Goal: Information Seeking & Learning: Learn about a topic

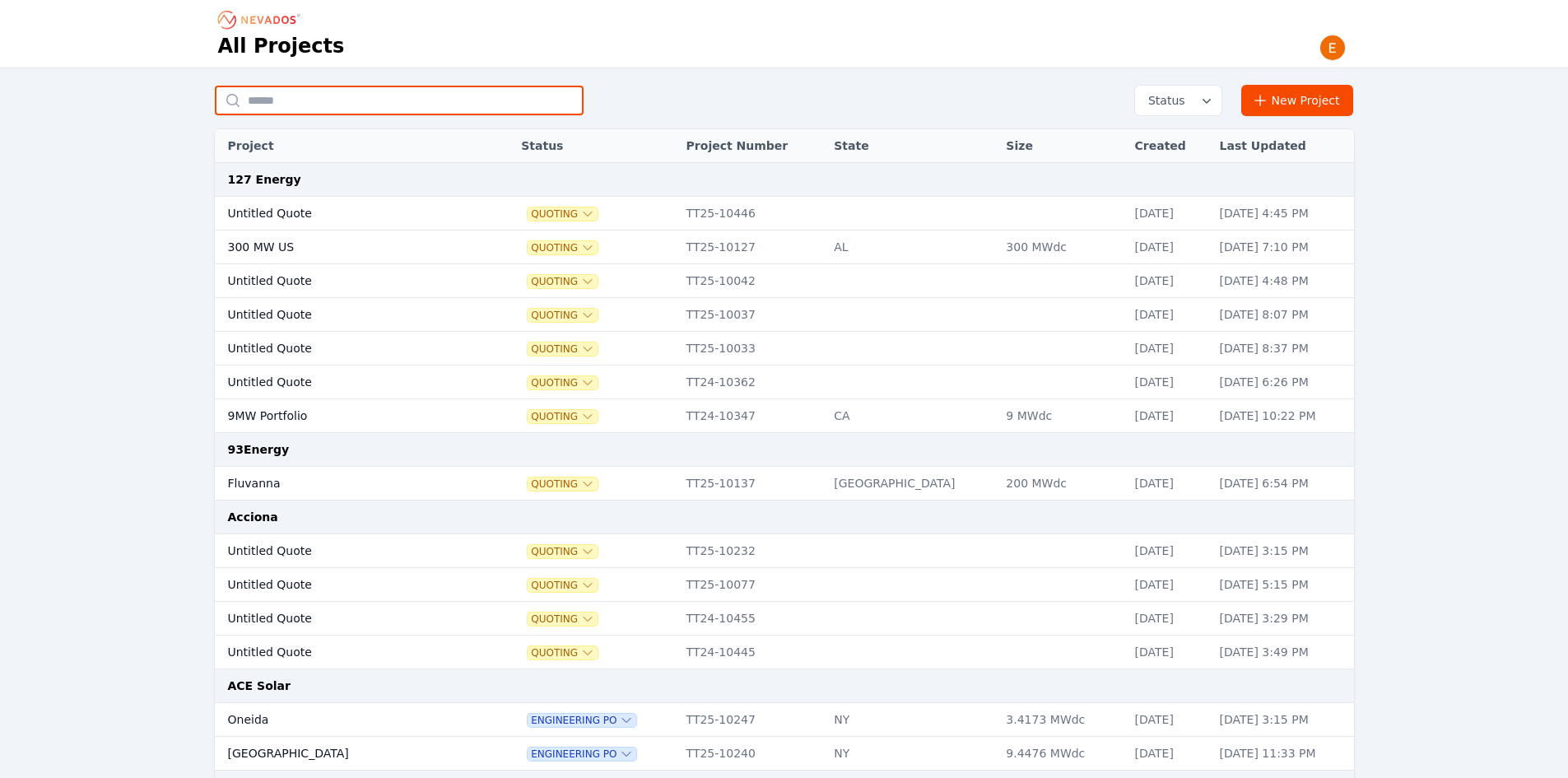
click at [330, 99] on input "text" at bounding box center [399, 100] width 369 height 29
type input "*"
type input "**********"
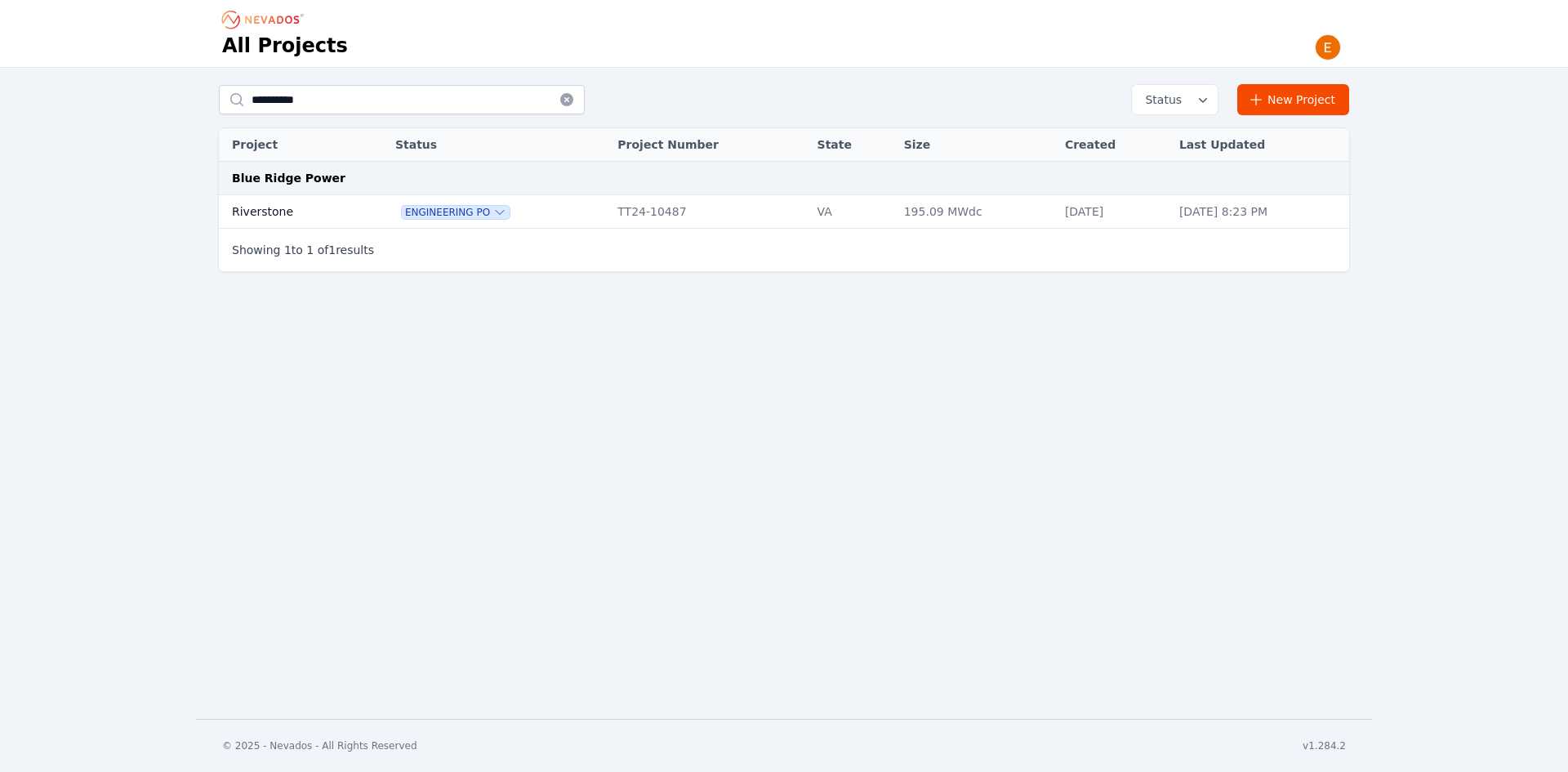
click at [571, 99] on icon at bounding box center [567, 100] width 13 height 13
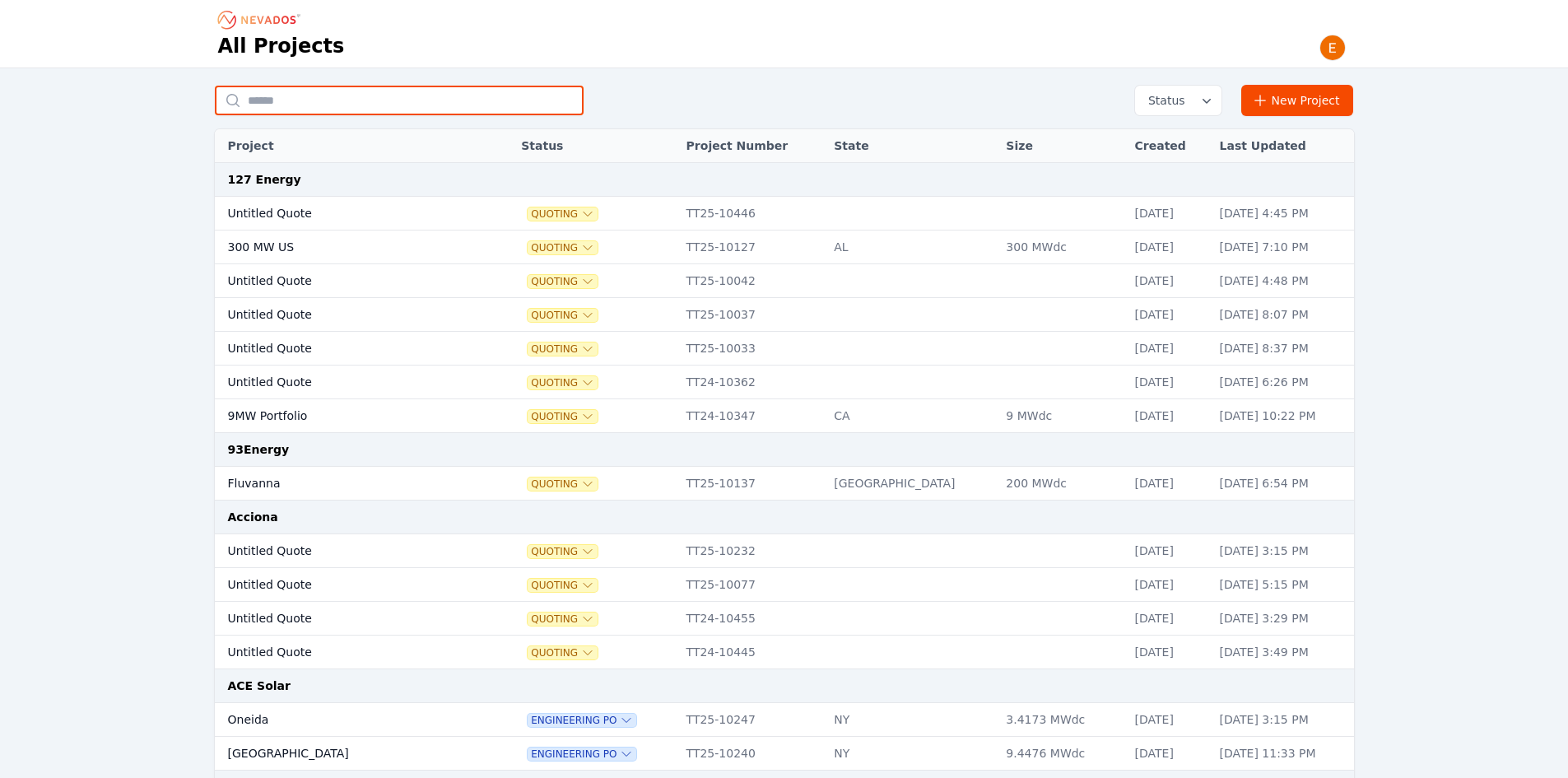
click at [509, 97] on input "text" at bounding box center [399, 100] width 369 height 29
type input "***"
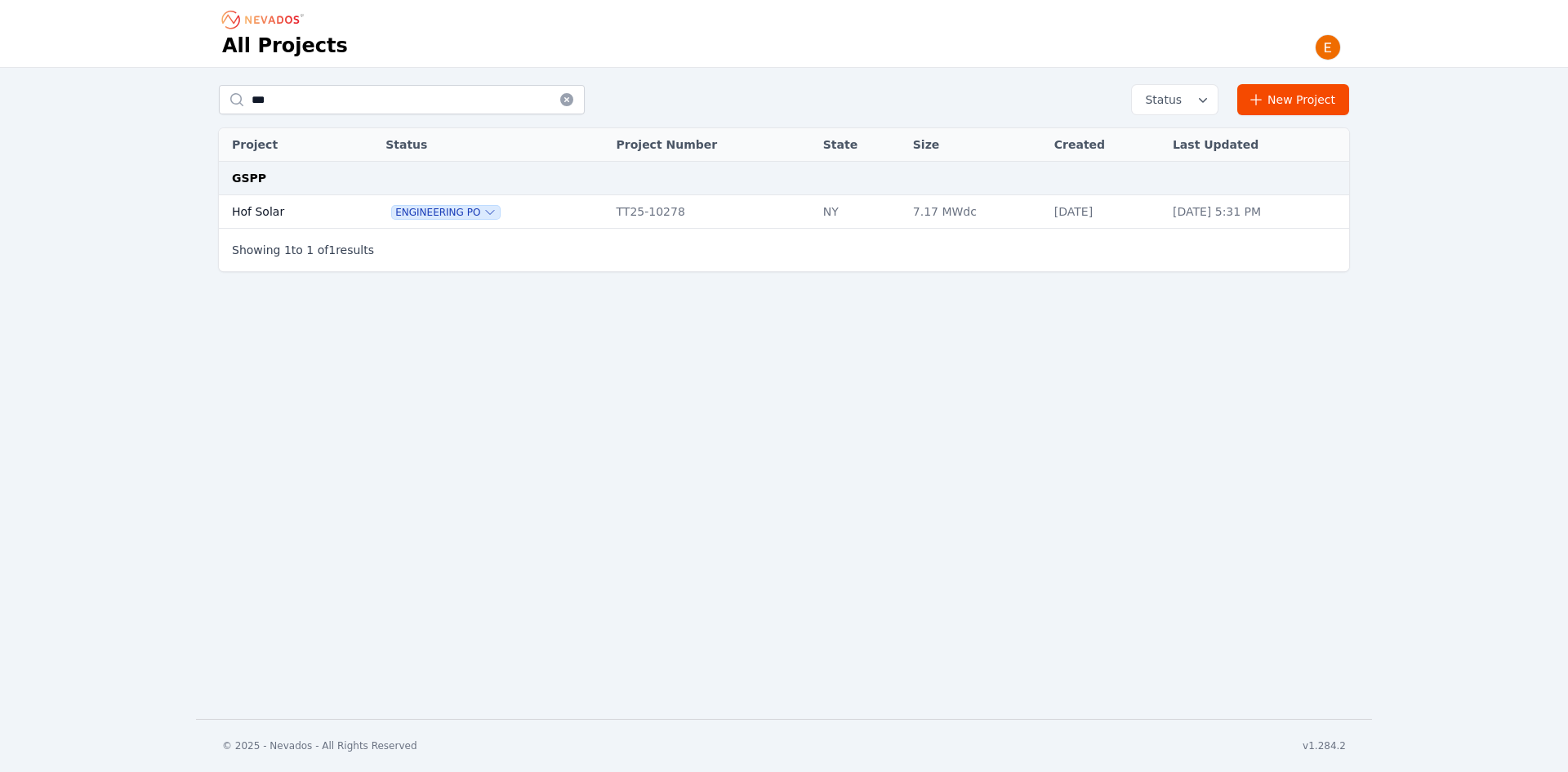
click at [259, 206] on td "Hof Solar" at bounding box center [284, 213] width 130 height 34
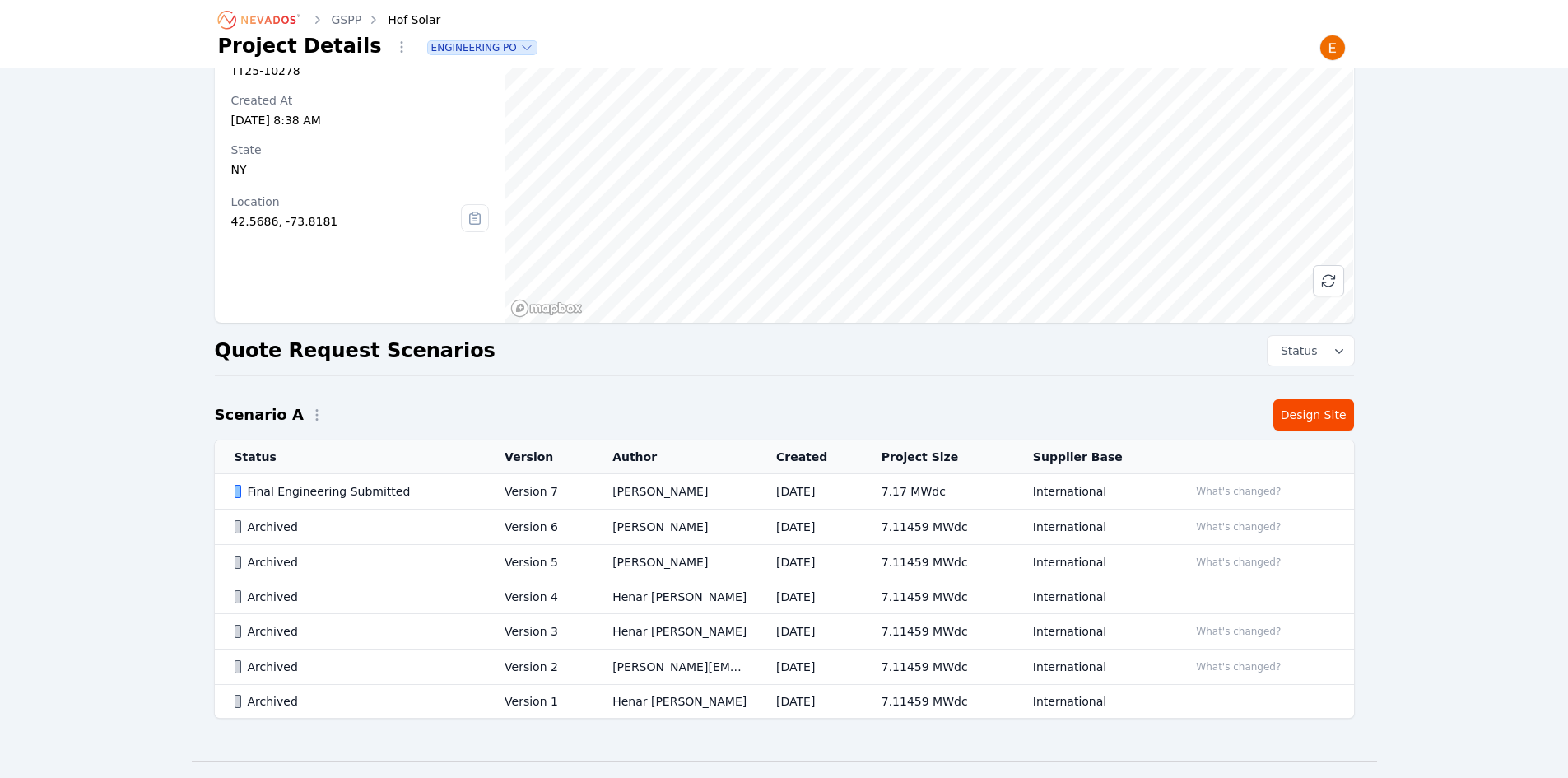
scroll to position [128, 0]
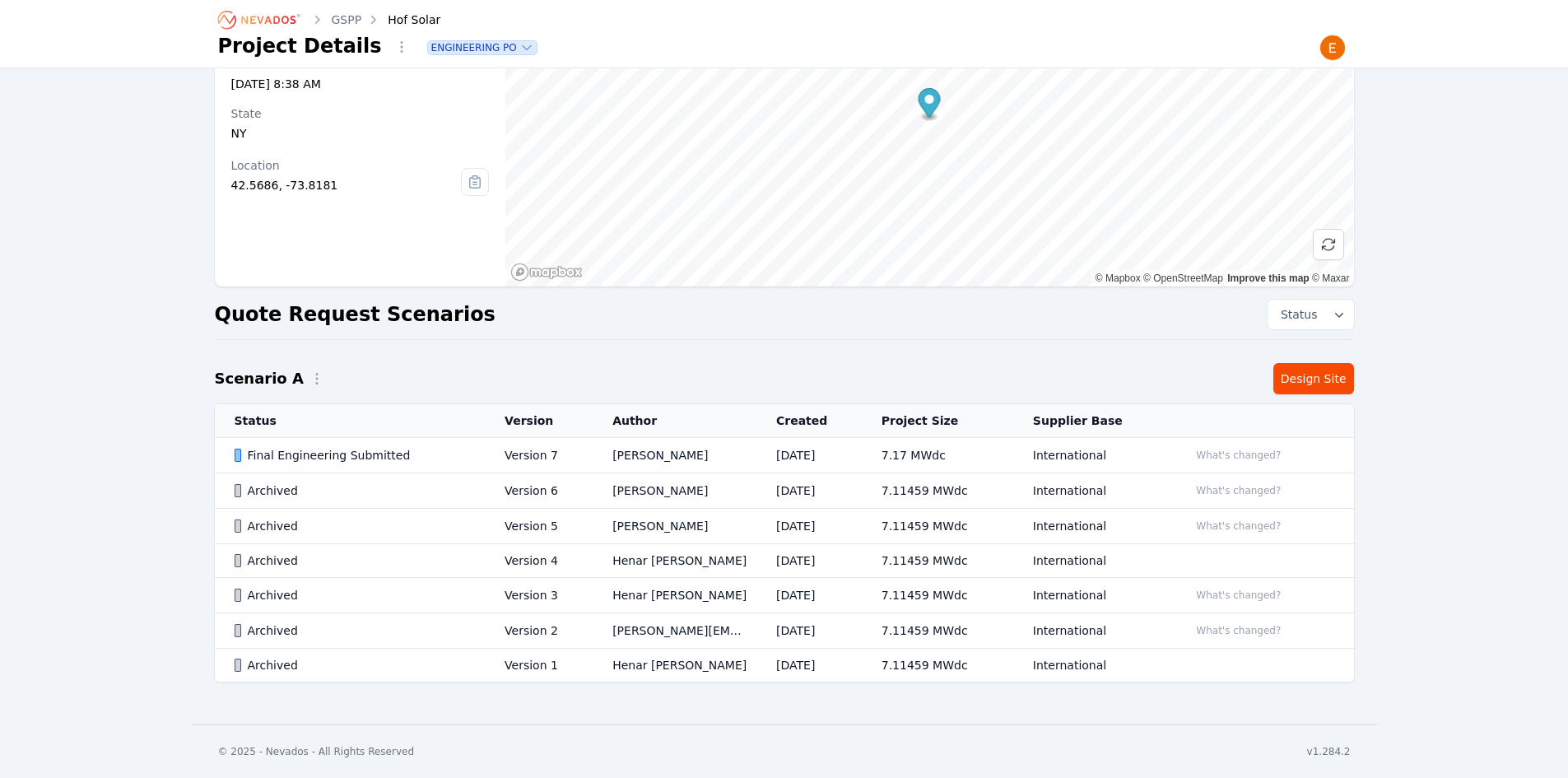
click at [628, 464] on td "[PERSON_NAME]" at bounding box center [674, 455] width 164 height 35
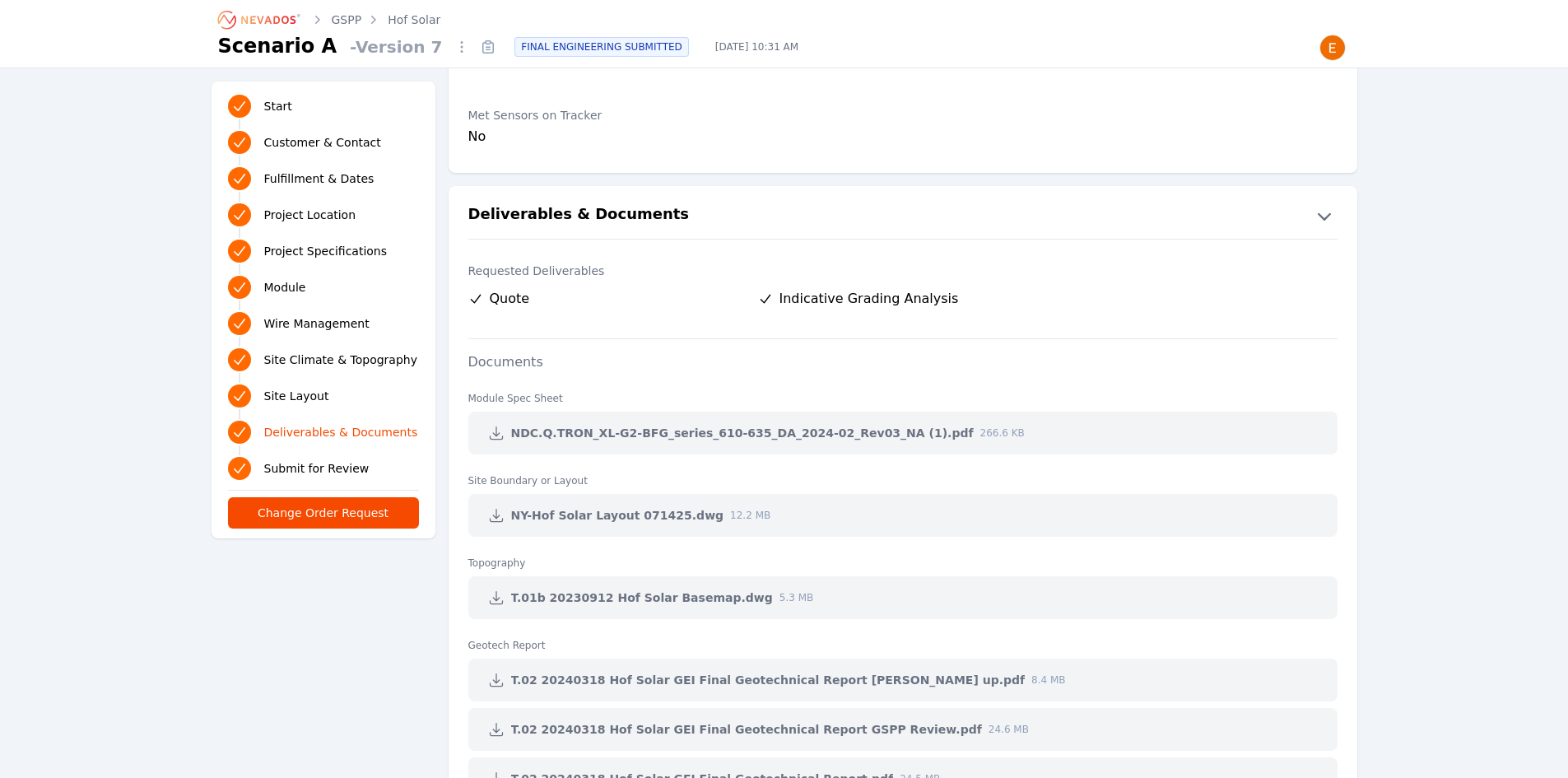
scroll to position [2634, 0]
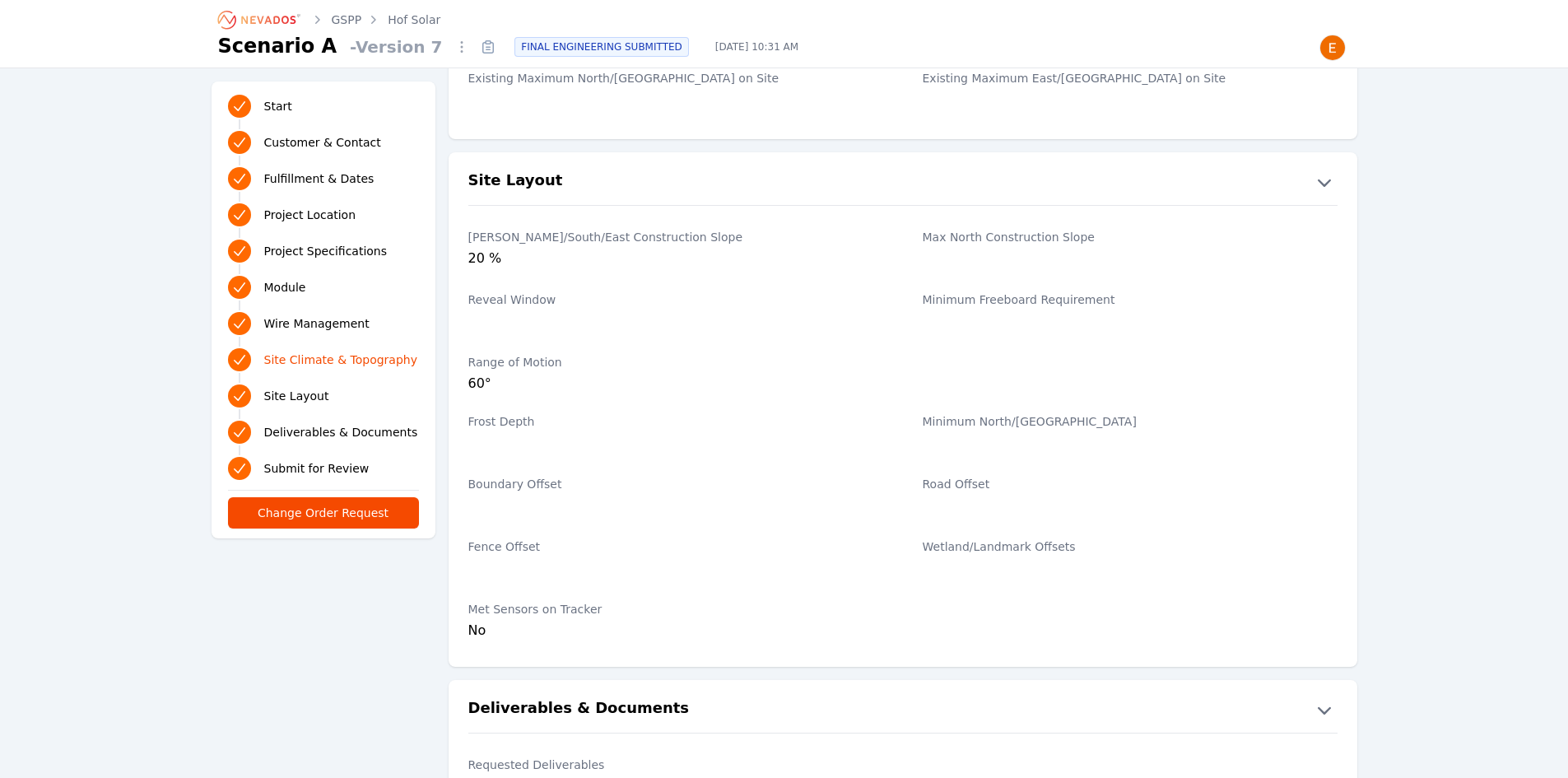
click at [406, 15] on link "Hof Solar" at bounding box center [414, 19] width 53 height 16
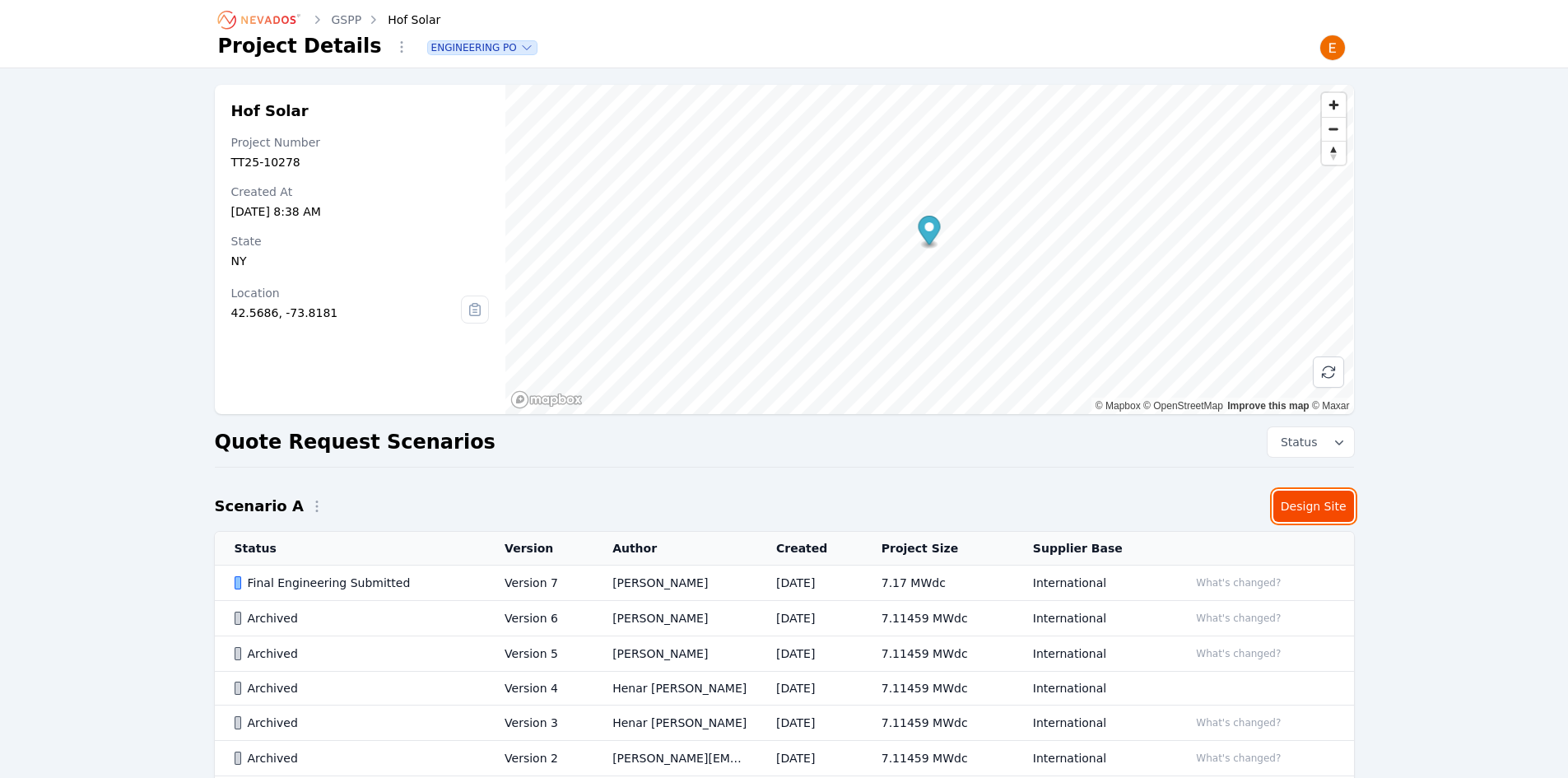
click at [1313, 497] on link "Design Site" at bounding box center [1313, 506] width 81 height 31
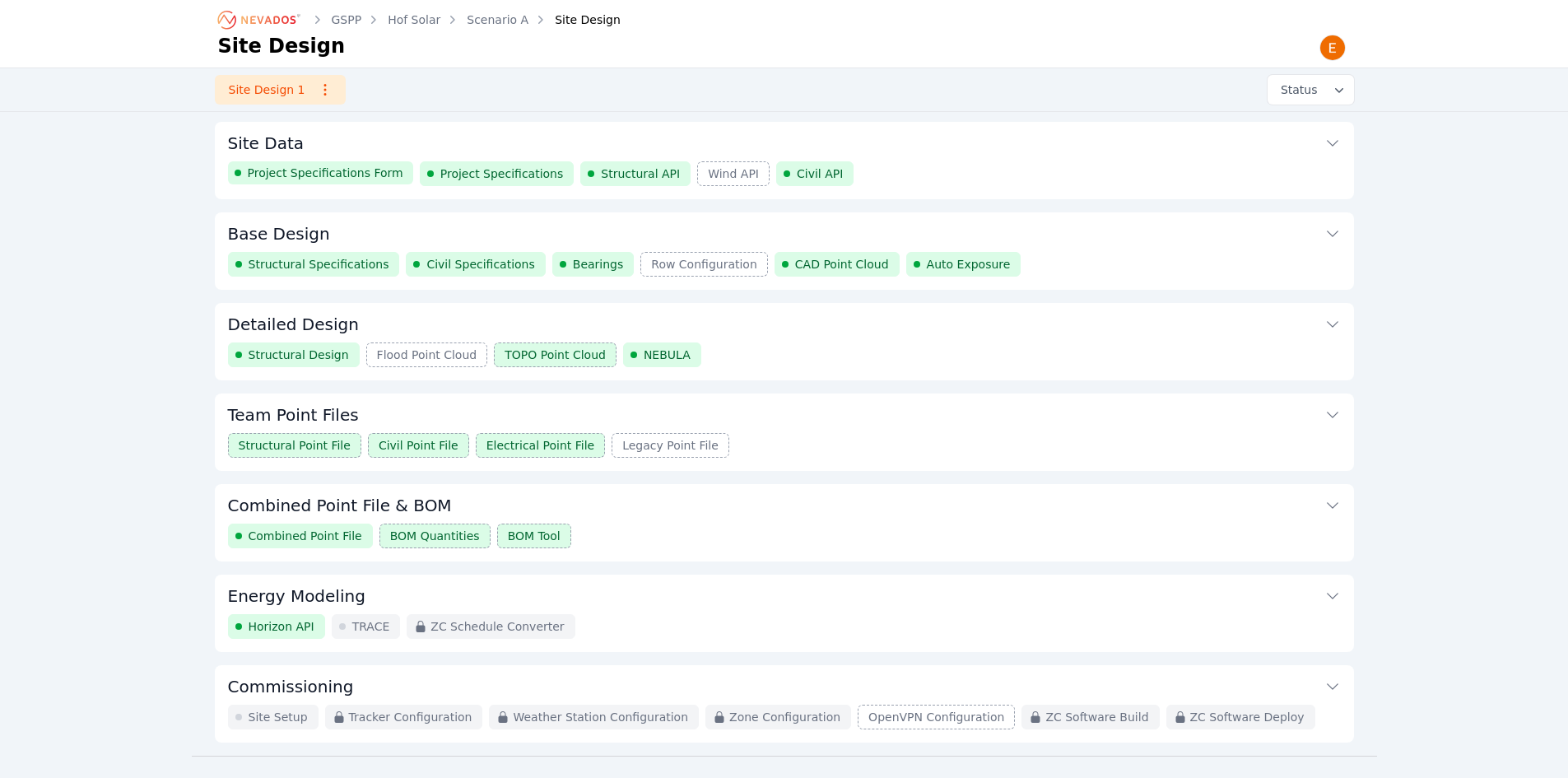
click at [1338, 141] on icon at bounding box center [1332, 142] width 16 height 16
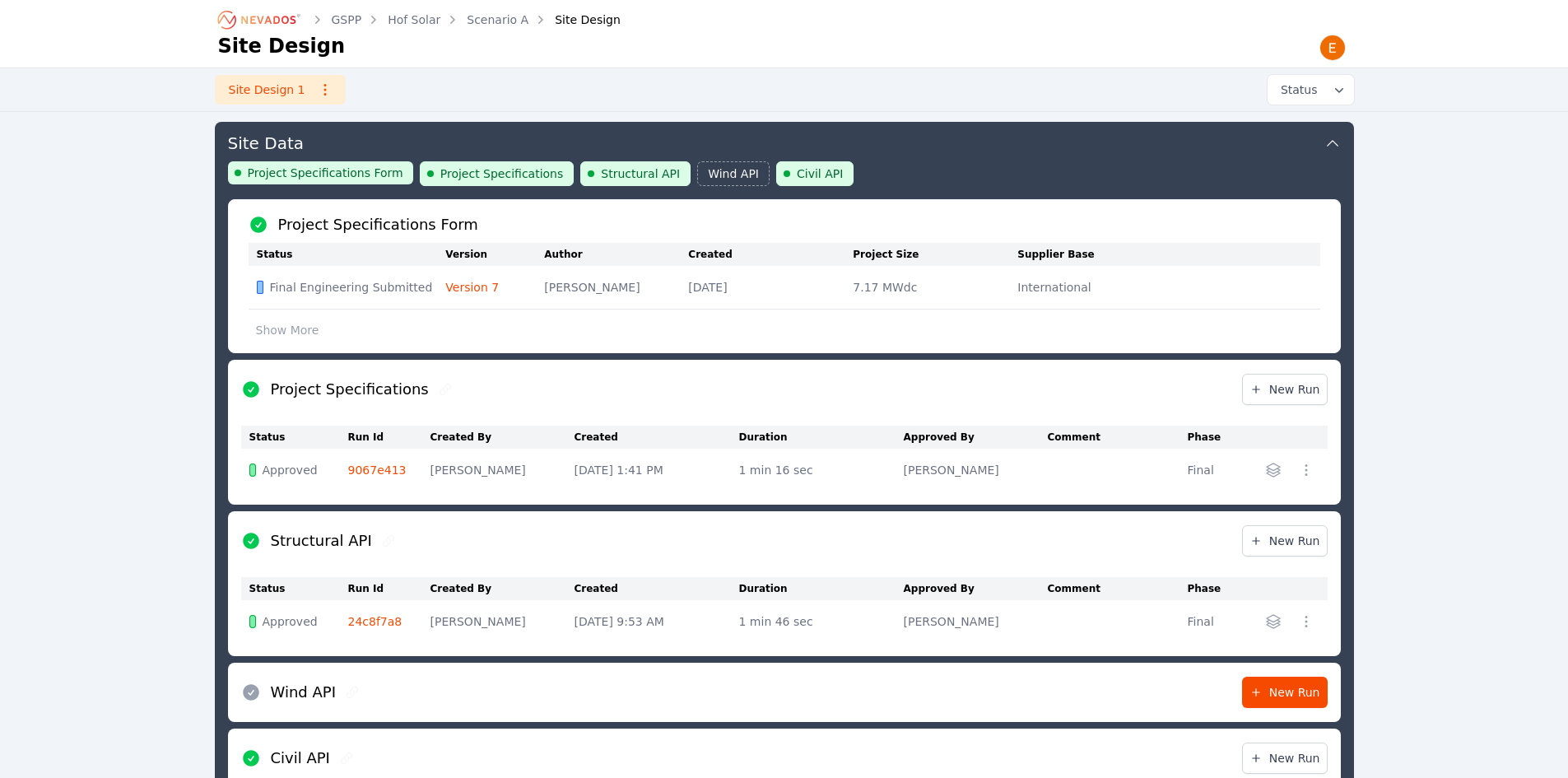
click at [1335, 141] on icon at bounding box center [1332, 142] width 16 height 16
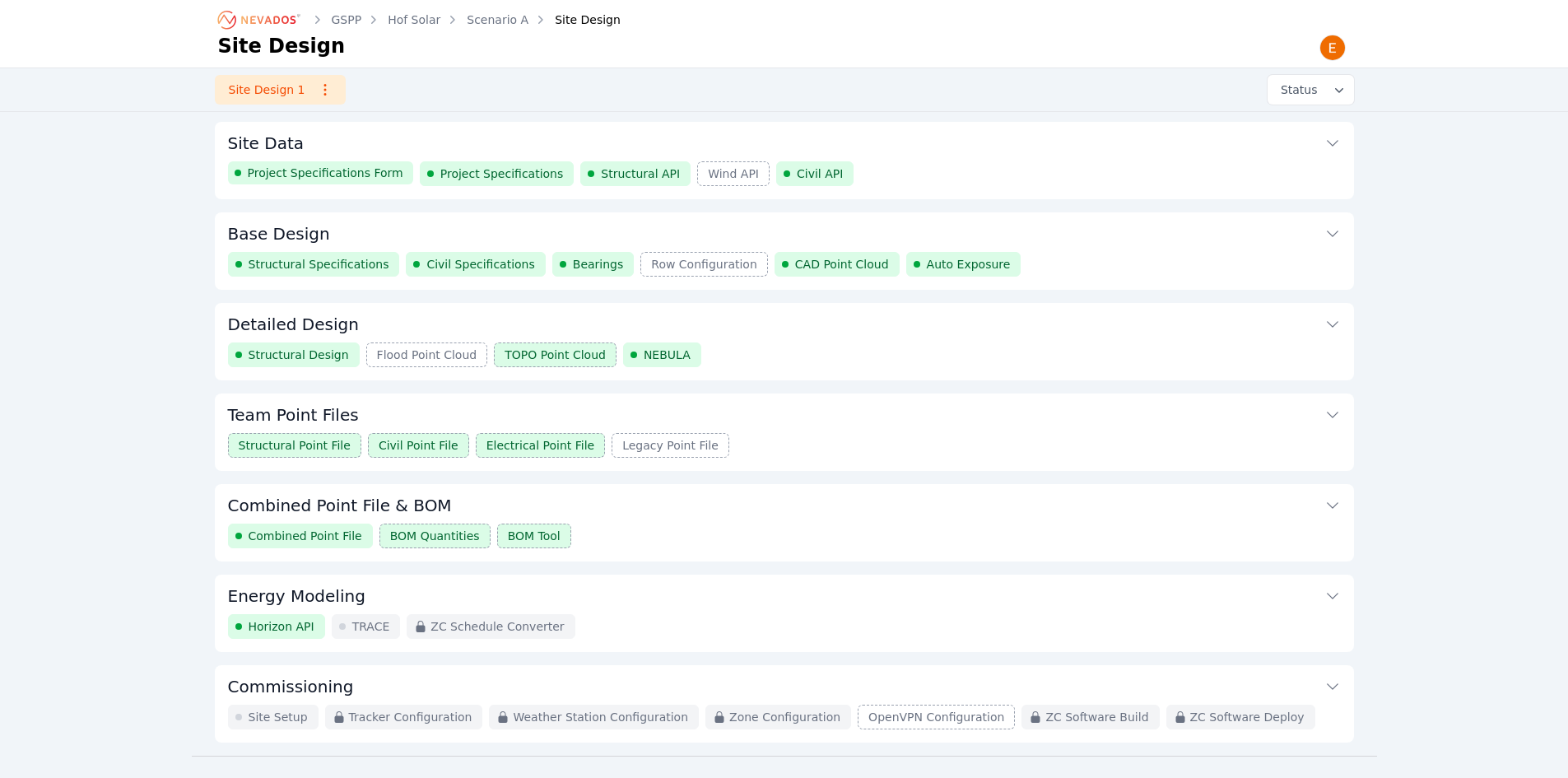
click at [286, 230] on h3 "Base Design" at bounding box center [279, 234] width 102 height 23
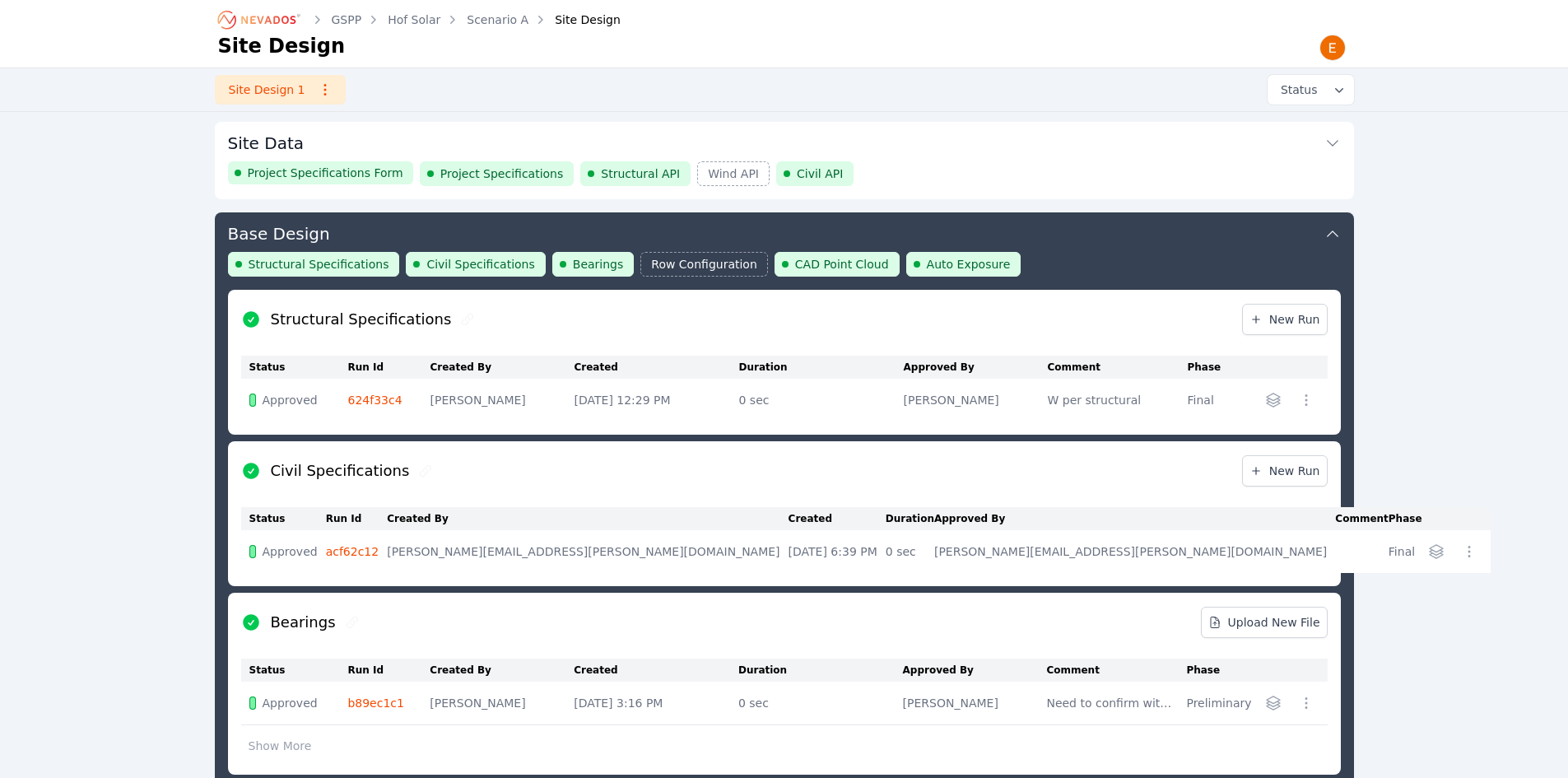
scroll to position [89, 0]
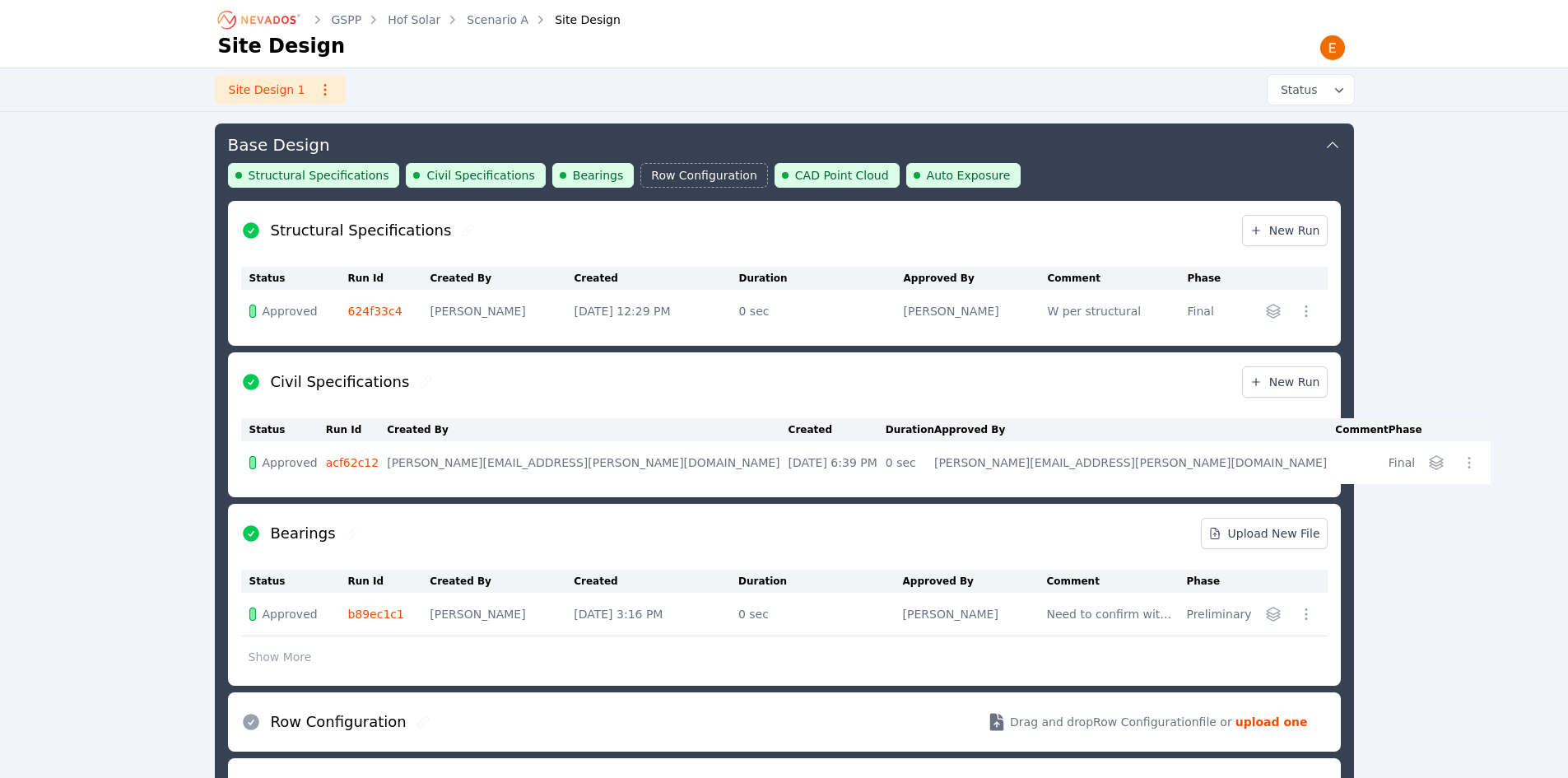
click at [1325, 144] on icon at bounding box center [1332, 144] width 16 height 16
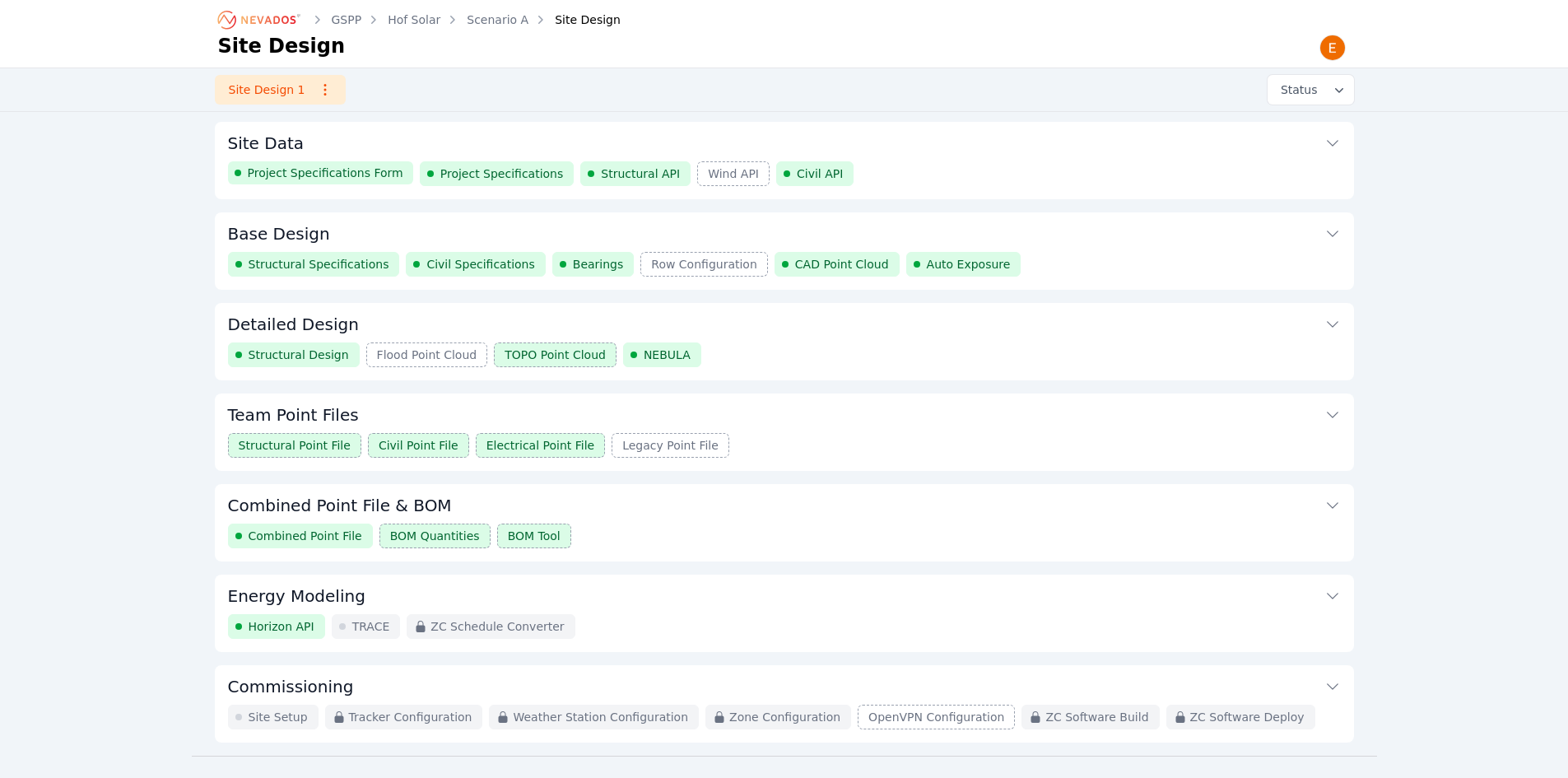
click at [1329, 229] on icon at bounding box center [1332, 233] width 16 height 16
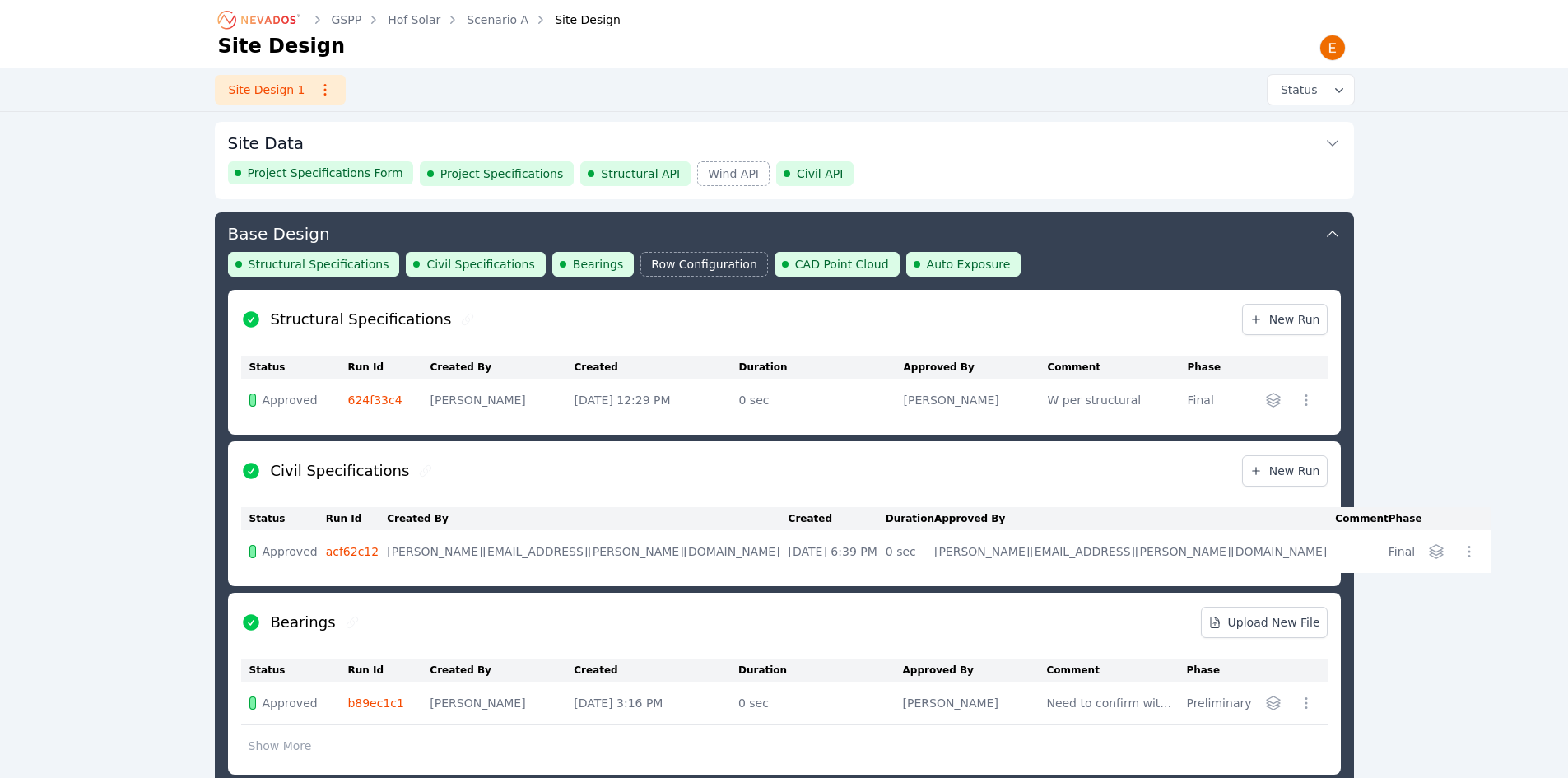
scroll to position [89, 0]
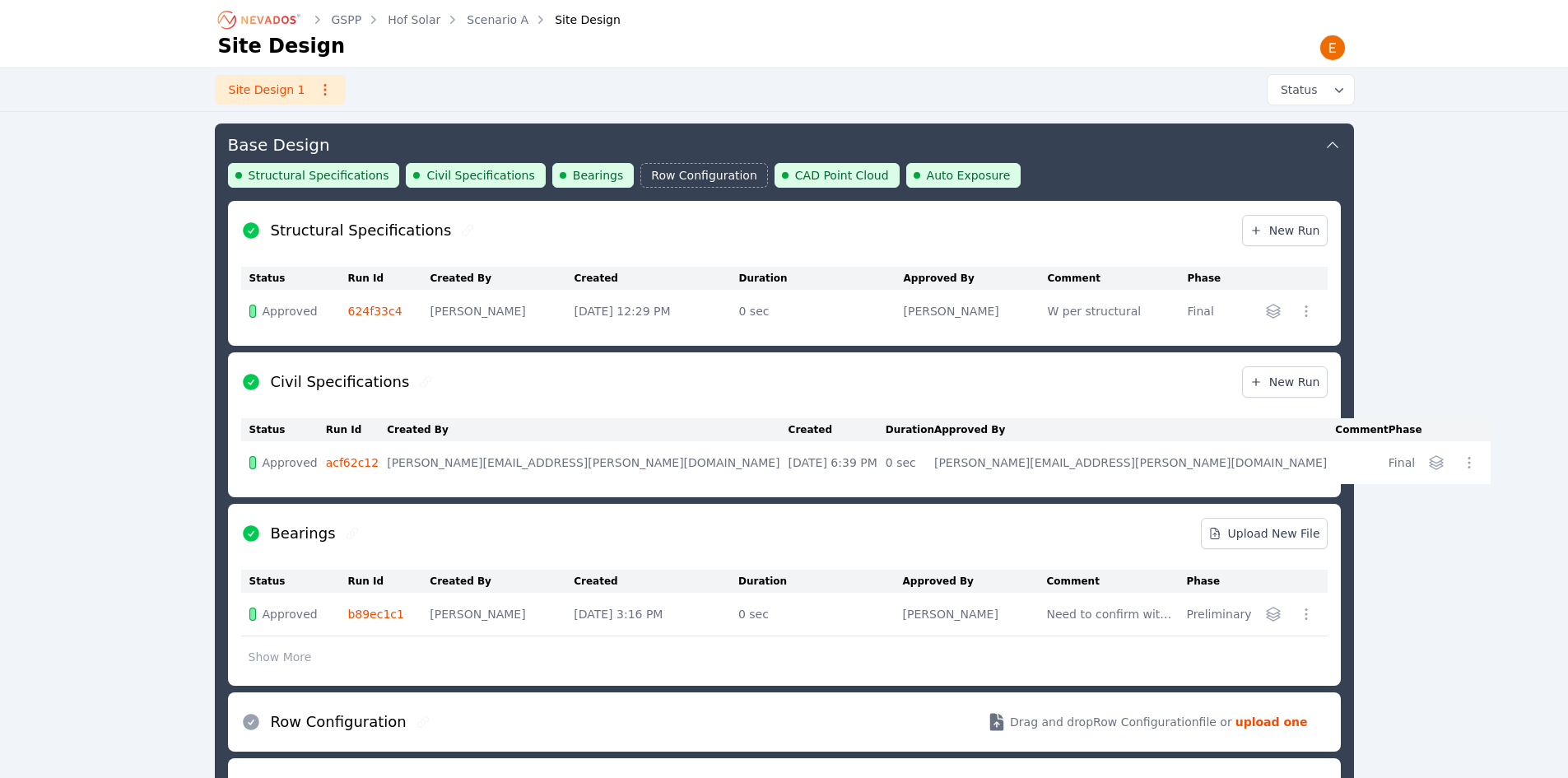
drag, startPoint x: 1333, startPoint y: 143, endPoint x: 1294, endPoint y: 152, distance: 40.0
click at [1333, 143] on icon at bounding box center [1332, 144] width 11 height 7
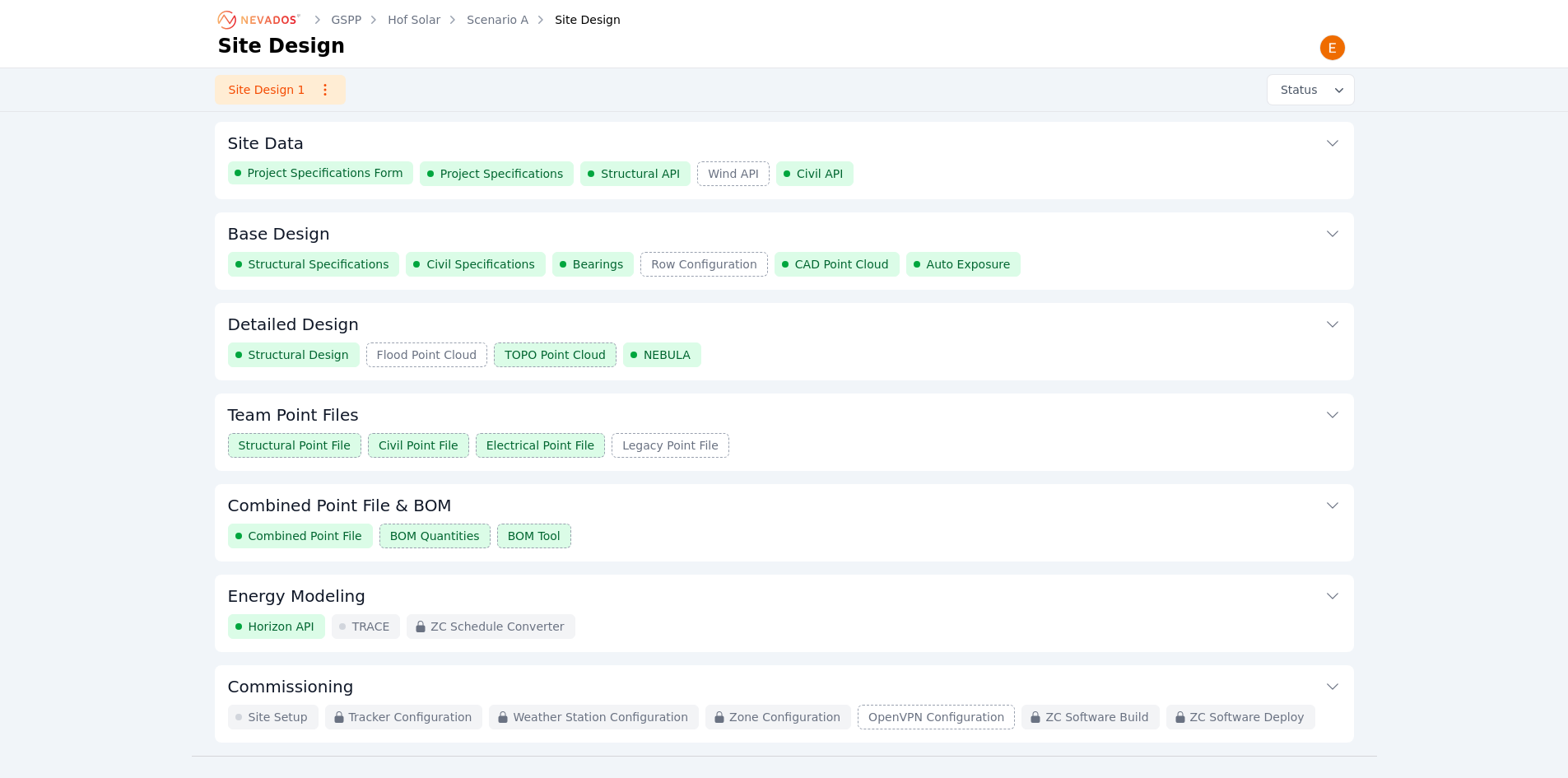
click at [524, 224] on button "Base Design" at bounding box center [784, 232] width 1112 height 40
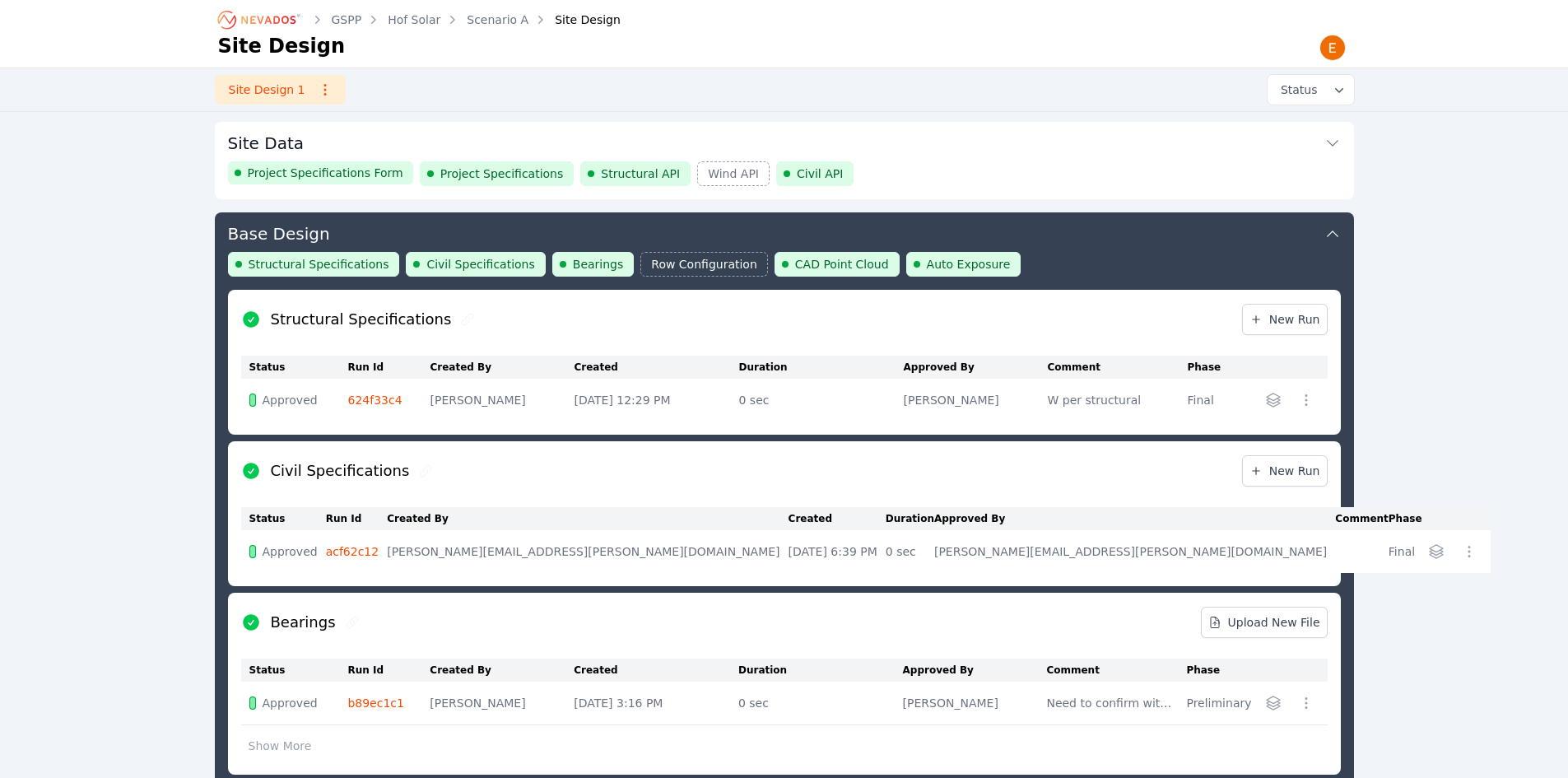
scroll to position [89, 0]
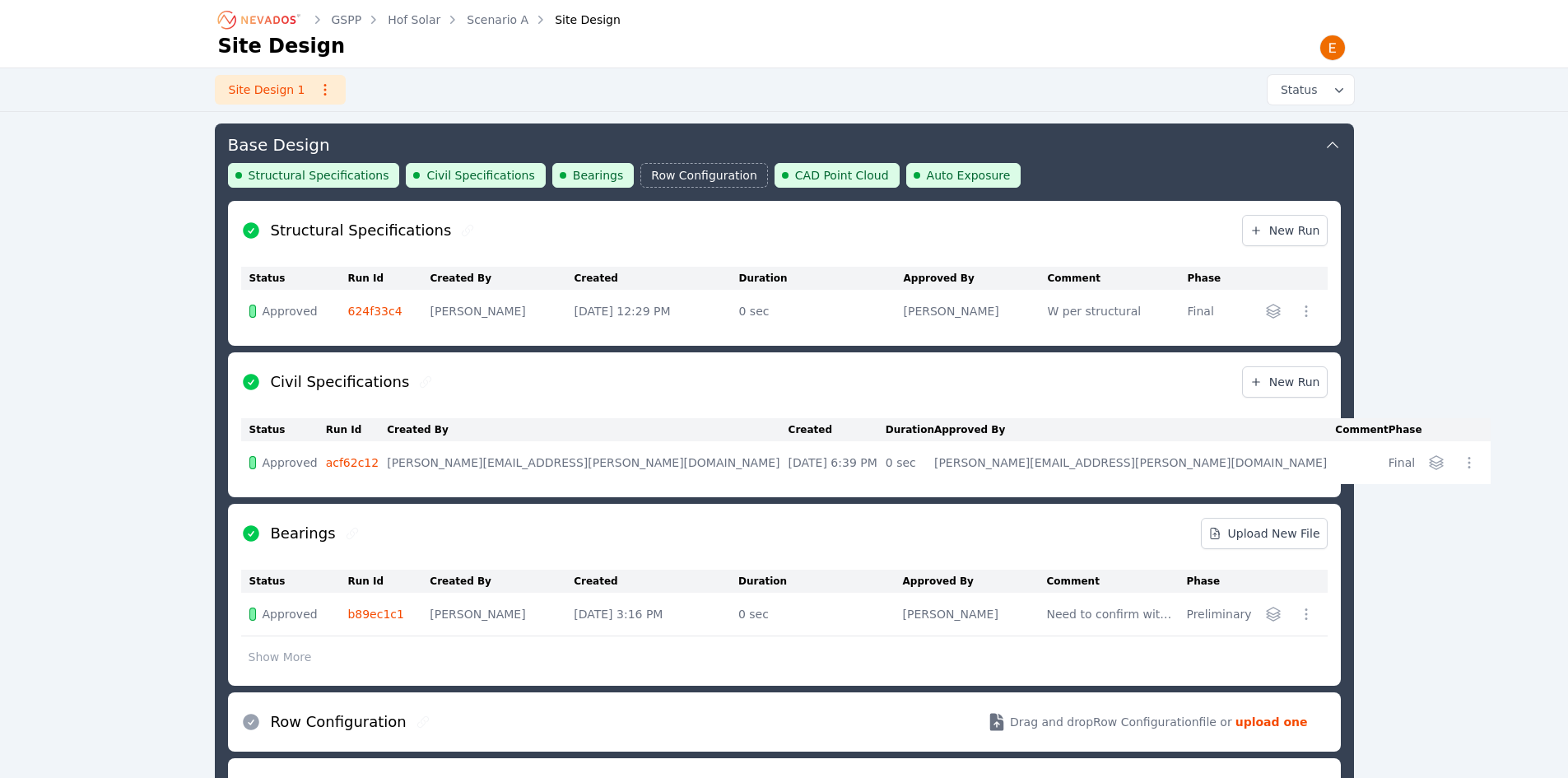
click at [605, 138] on button "Base Design" at bounding box center [784, 143] width 1112 height 40
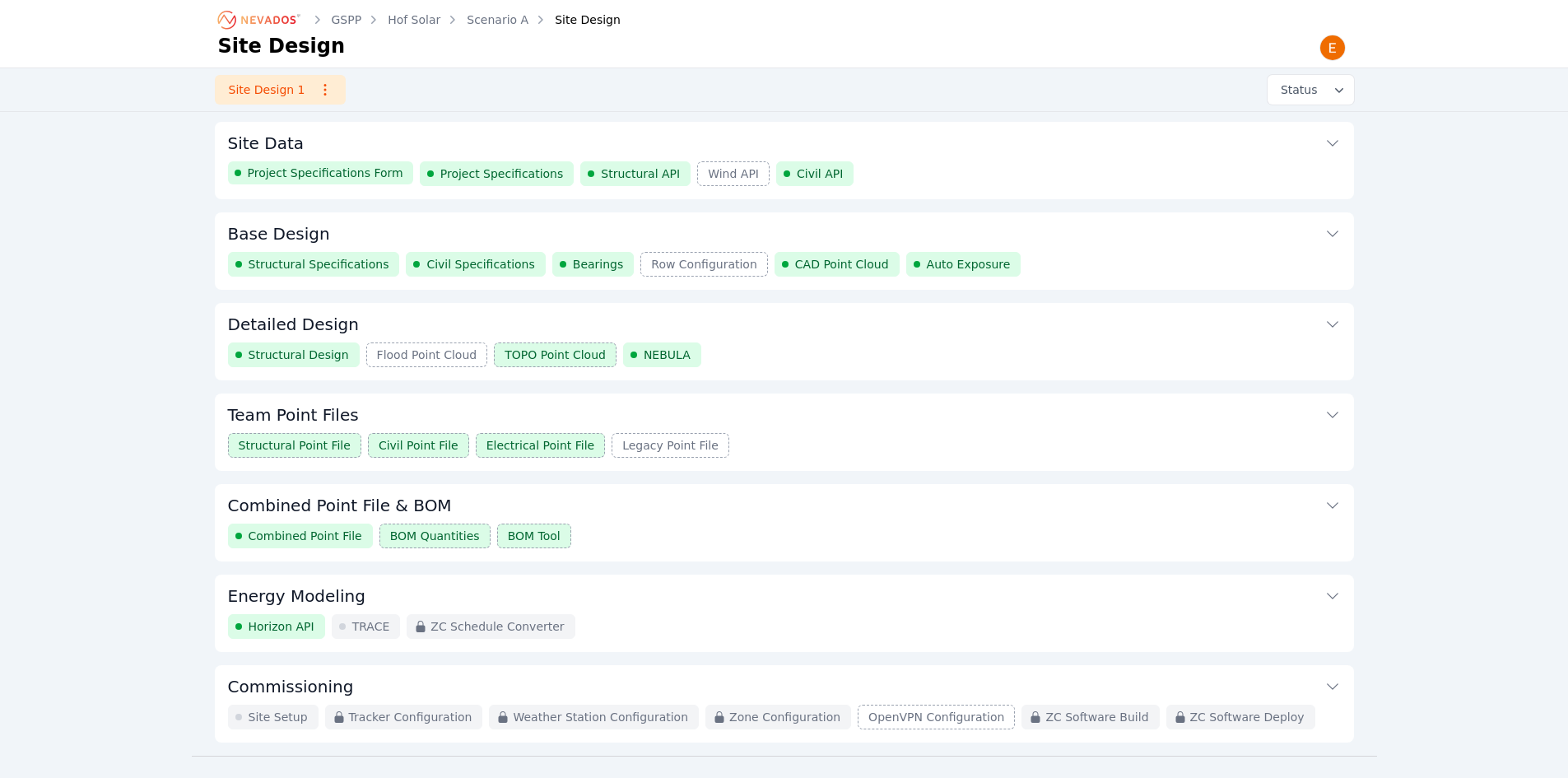
click at [1445, 264] on div "GSPP Hof Solar Scenario A Site Design Site Design Site Design 1 Status Site Dat…" at bounding box center [784, 377] width 1568 height 755
click at [1338, 322] on icon at bounding box center [1332, 324] width 16 height 16
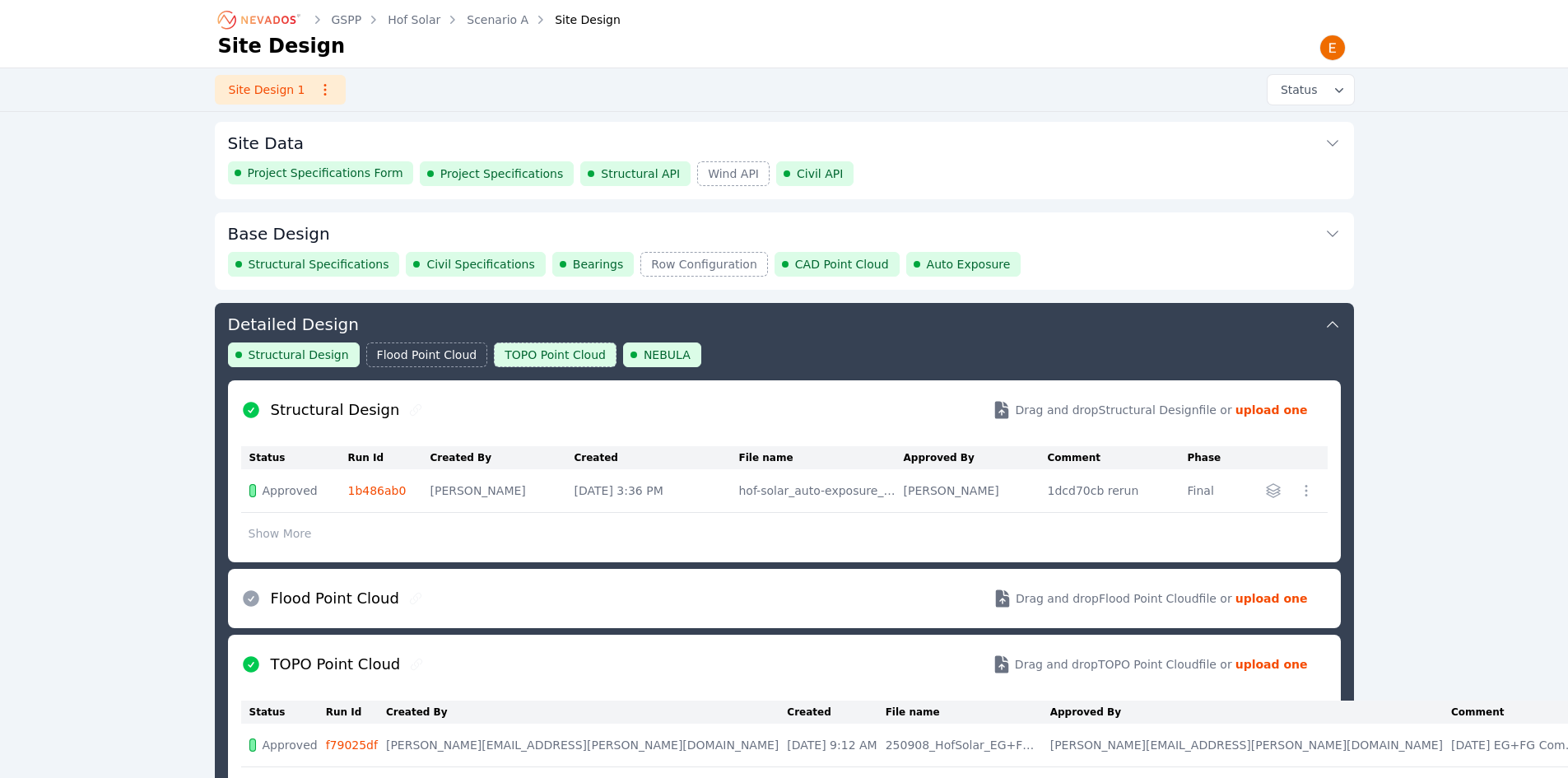
scroll to position [179, 0]
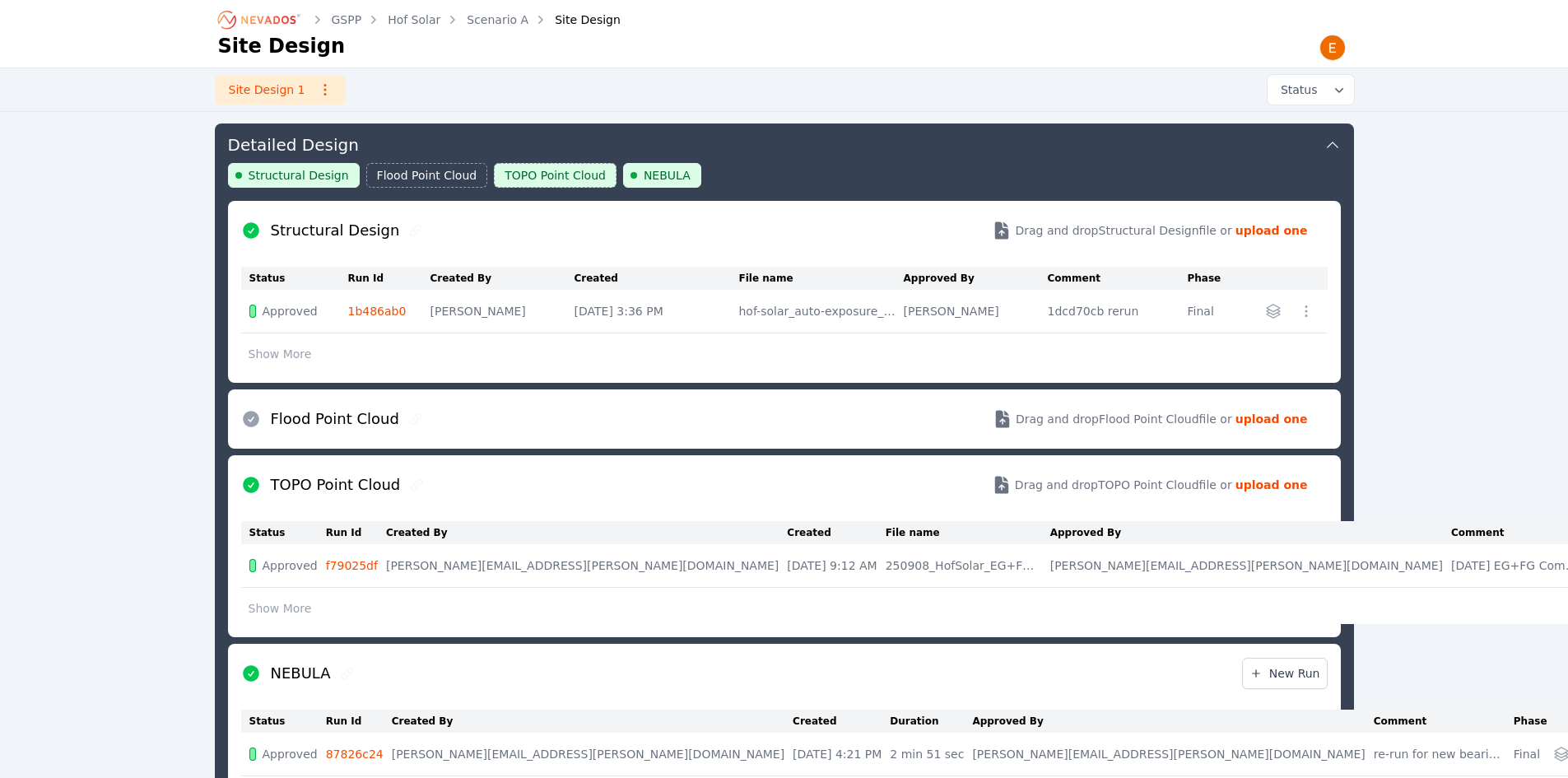
click at [1323, 140] on button "Detailed Design" at bounding box center [784, 143] width 1112 height 40
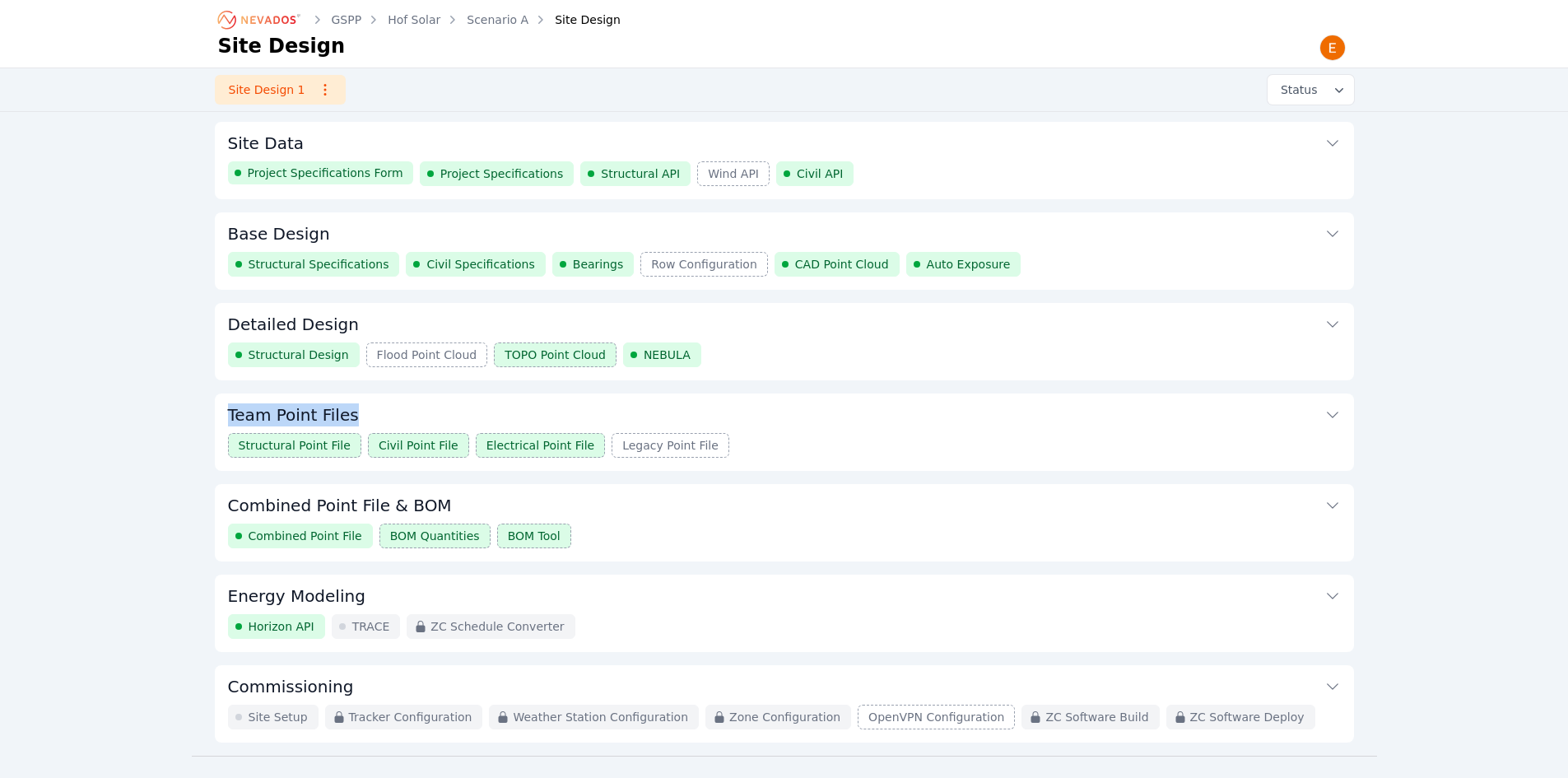
drag, startPoint x: 224, startPoint y: 415, endPoint x: 414, endPoint y: 415, distance: 190.0
click at [414, 415] on div "Team Point Files Structural Point File Civil Point File Electrical Point File L…" at bounding box center [784, 432] width 1139 height 78
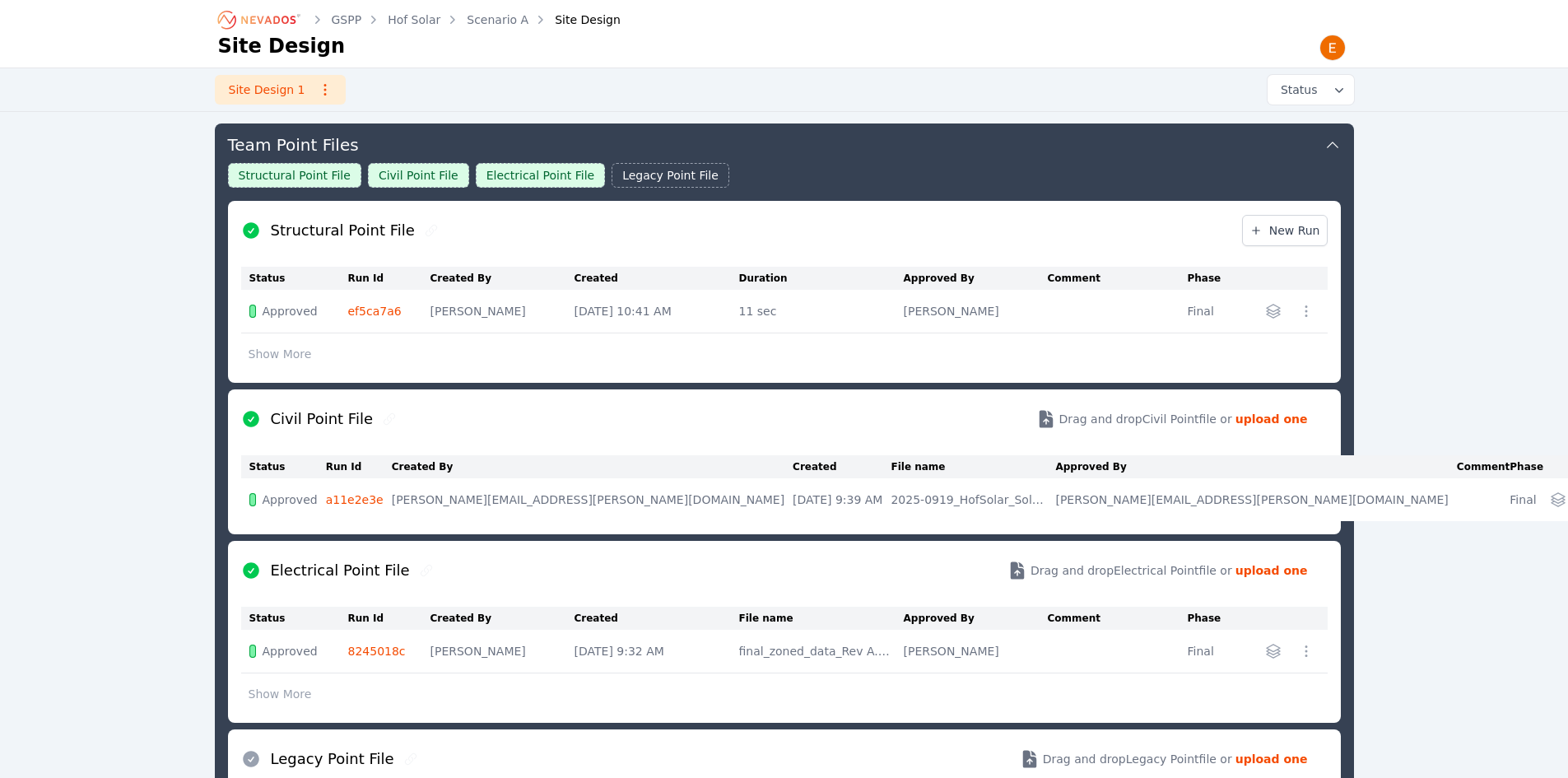
click at [1313, 141] on button "Team Point Files" at bounding box center [784, 143] width 1112 height 40
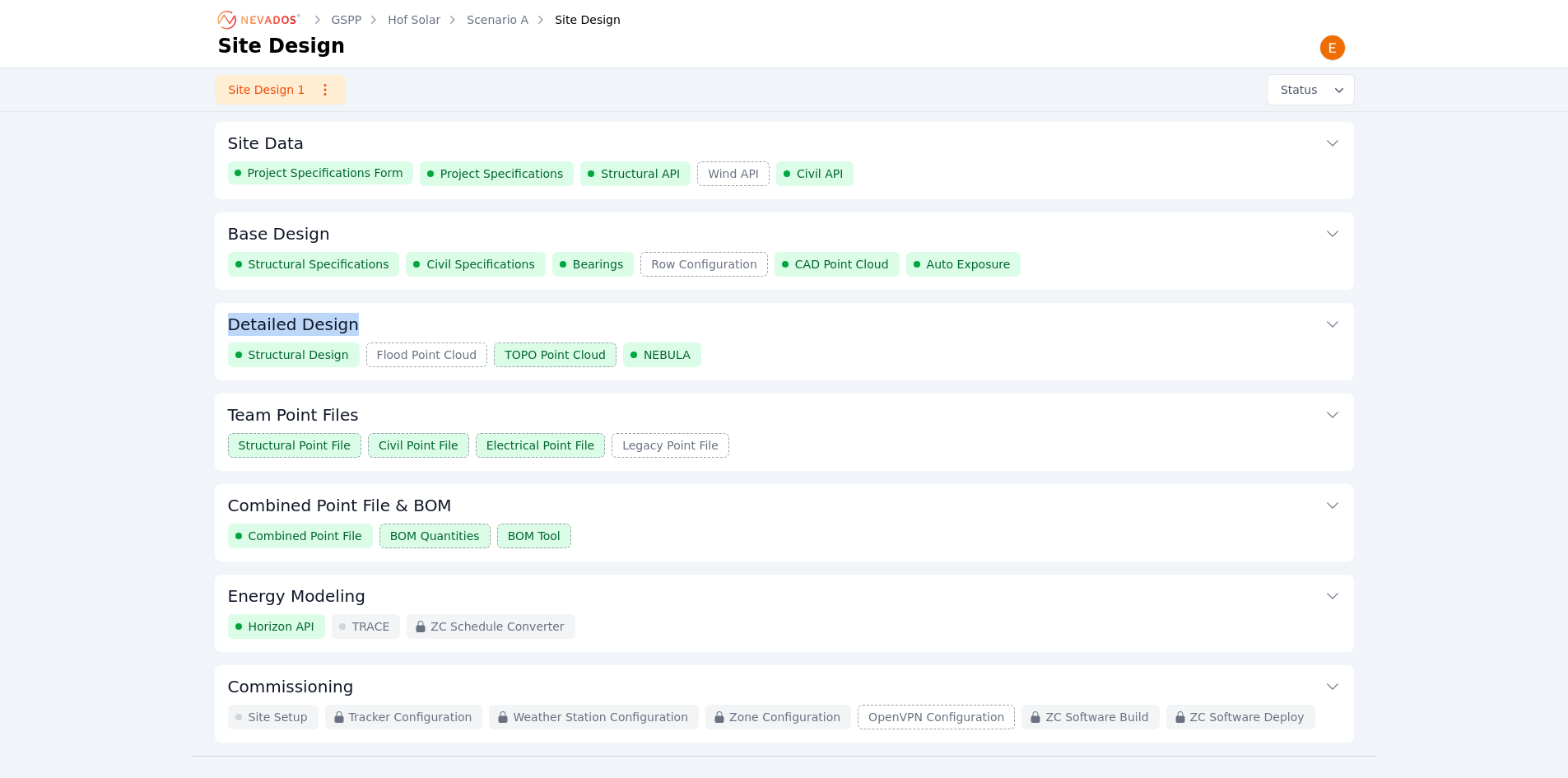
drag, startPoint x: 222, startPoint y: 323, endPoint x: 386, endPoint y: 329, distance: 164.1
click at [386, 329] on div "Detailed Design Structural Design Flood Point Cloud TOPO Point Cloud NEBULA" at bounding box center [784, 342] width 1139 height 78
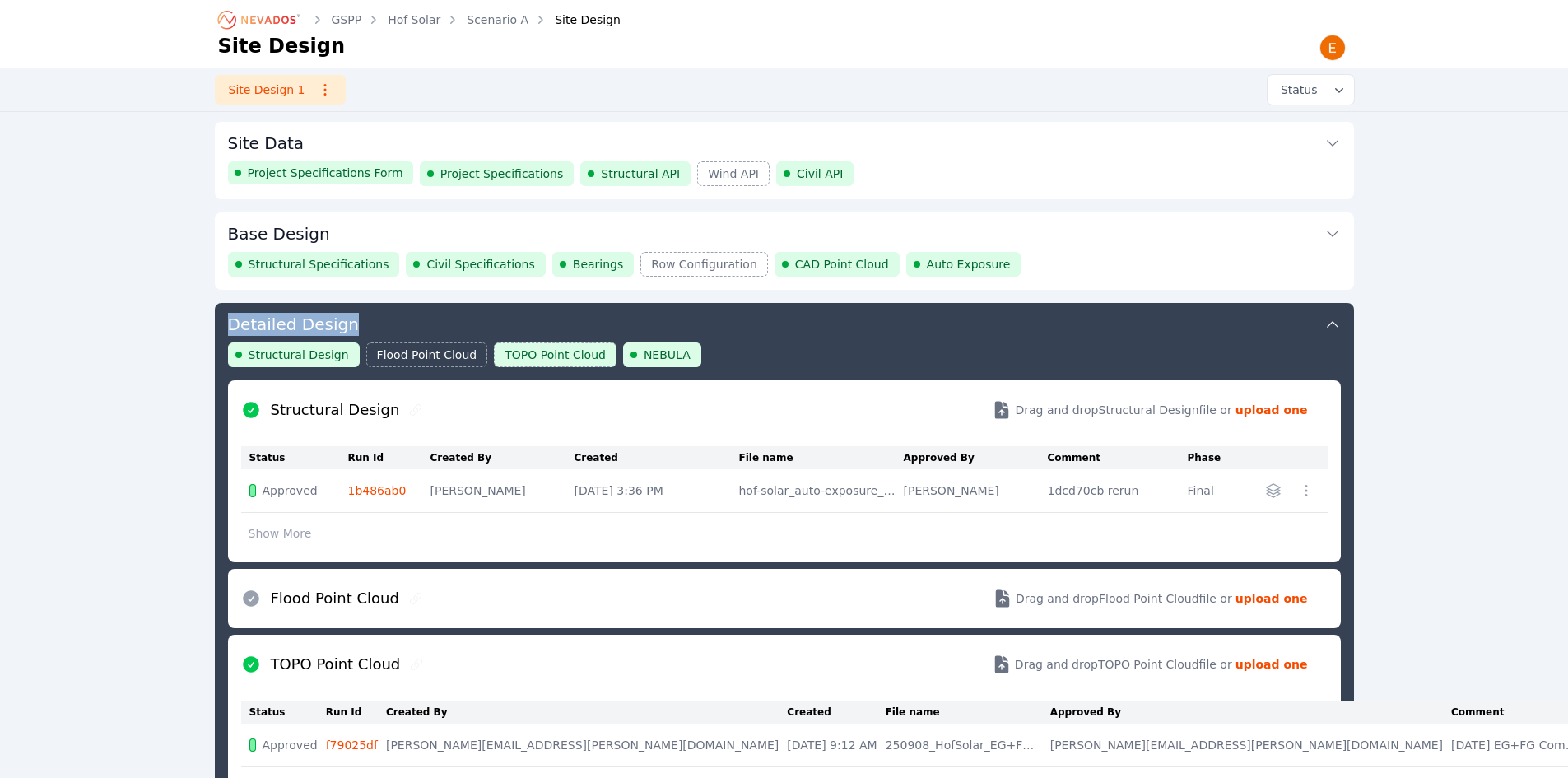
scroll to position [179, 0]
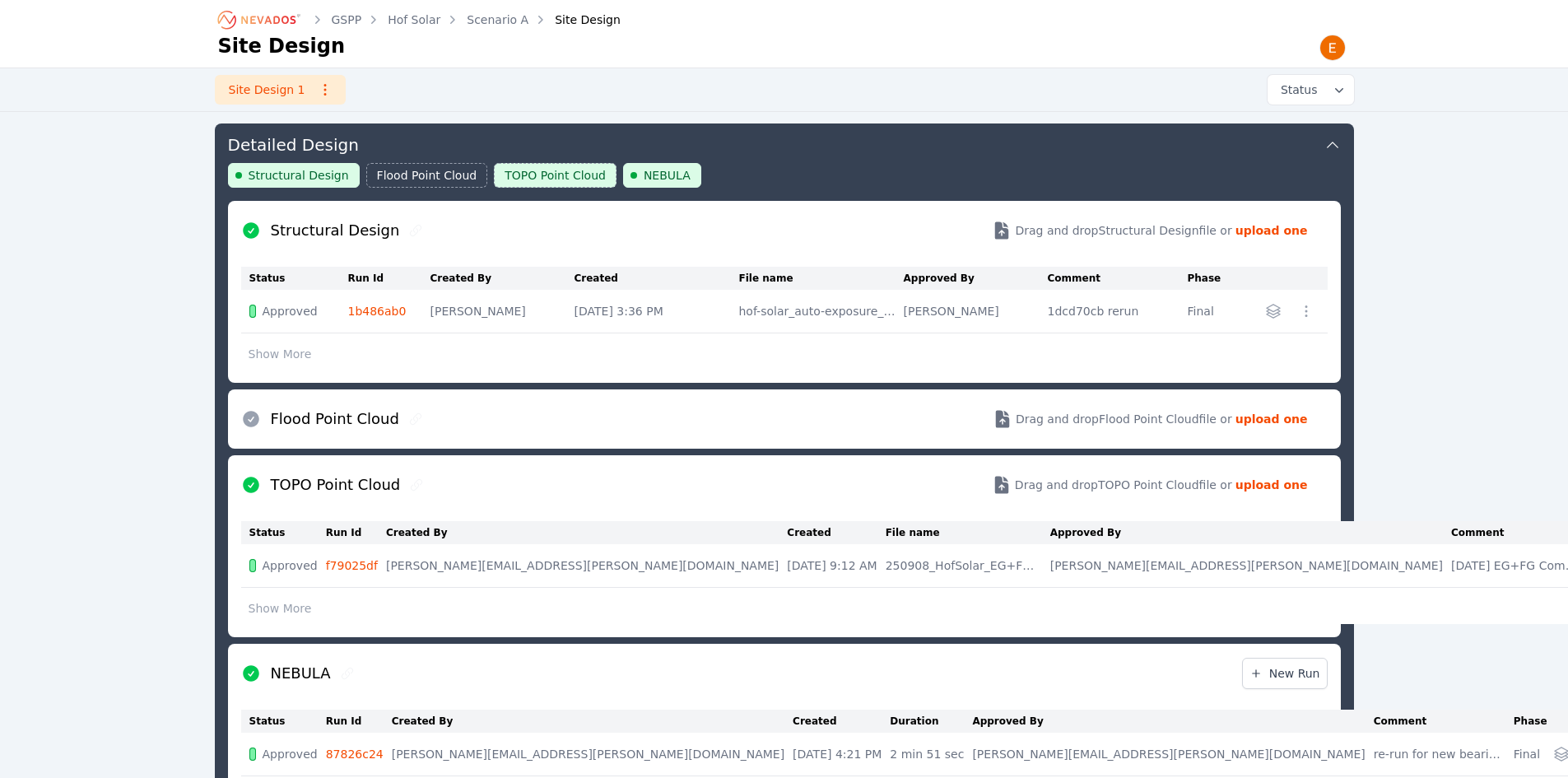
click at [386, 326] on td "1b486ab0" at bounding box center [388, 312] width 82 height 44
click at [1122, 142] on button "Detailed Design" at bounding box center [784, 143] width 1112 height 40
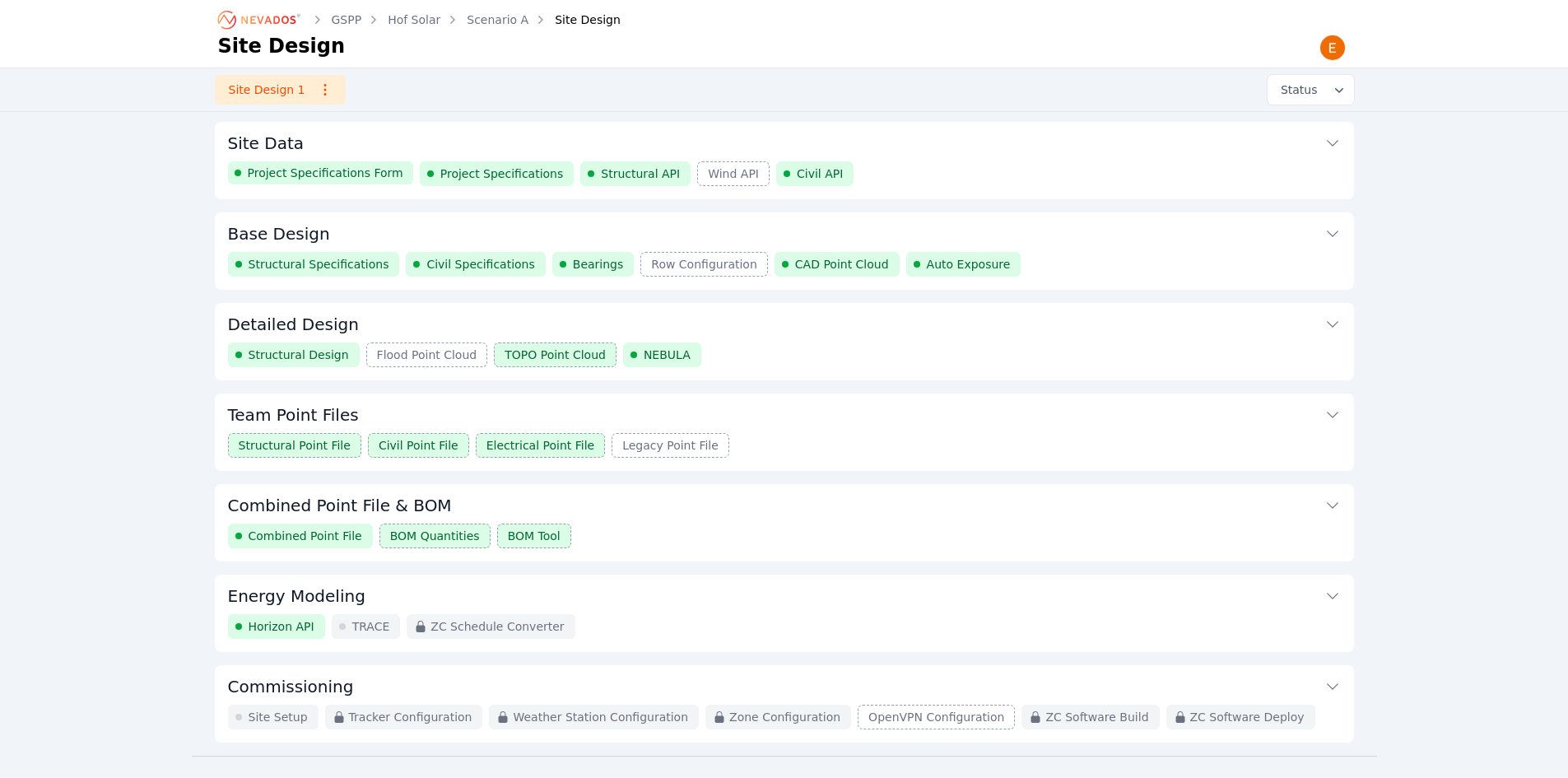
click at [1124, 268] on div "Structural Specifications Civil Specifications Bearings Row Configuration CAD P…" at bounding box center [784, 264] width 1112 height 25
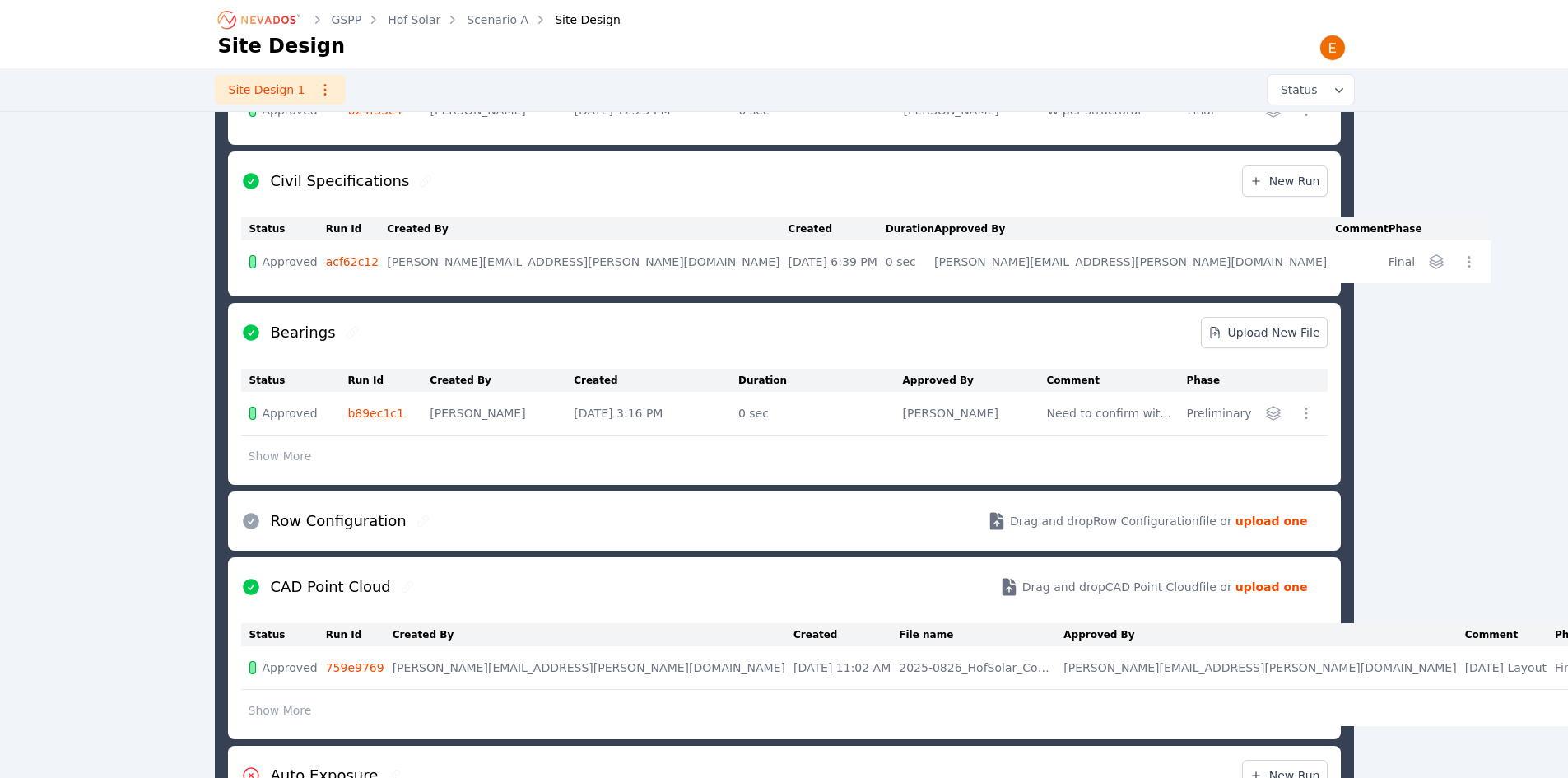
scroll to position [418, 0]
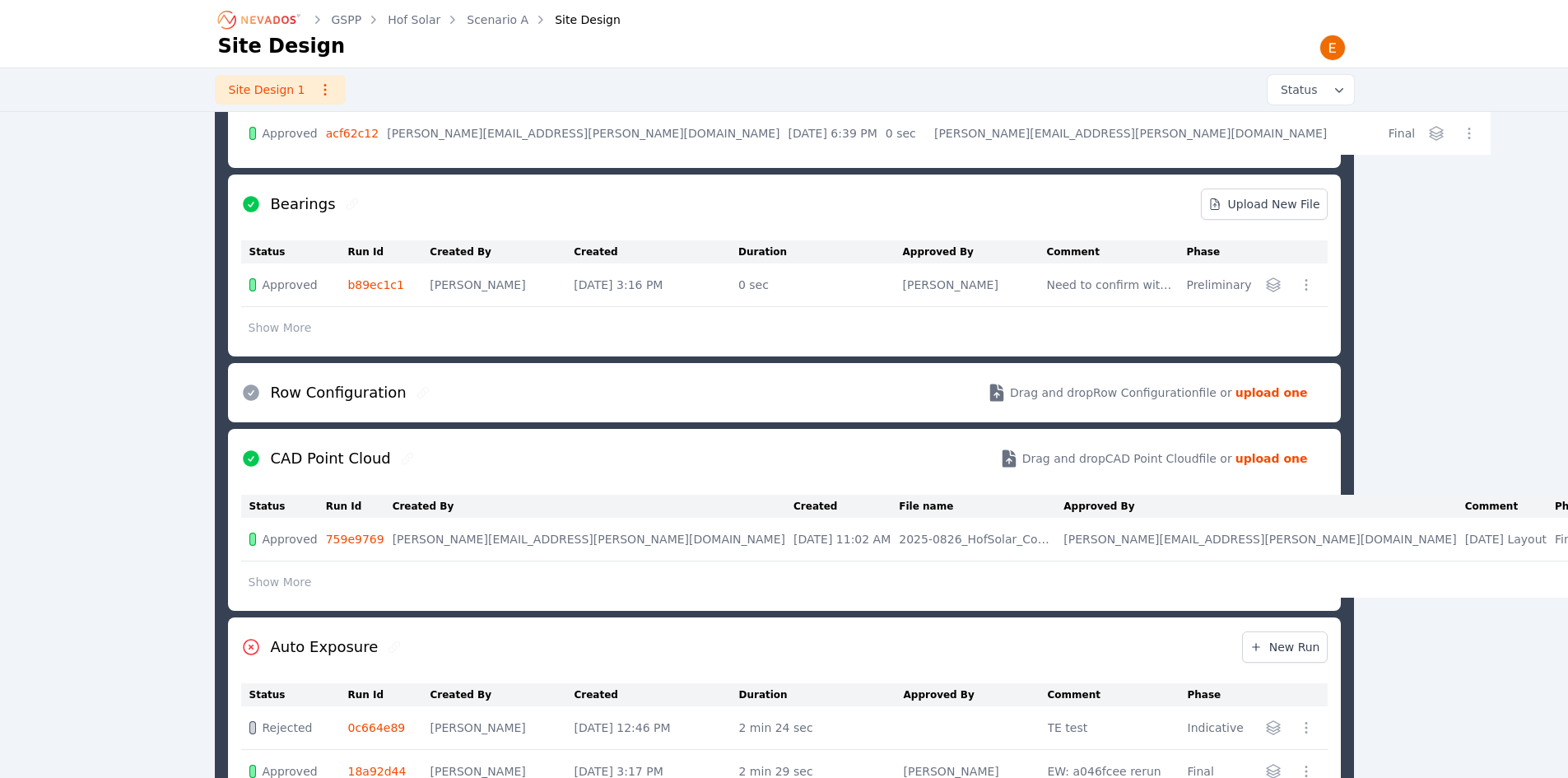
click at [375, 535] on link "759e9769" at bounding box center [355, 539] width 59 height 13
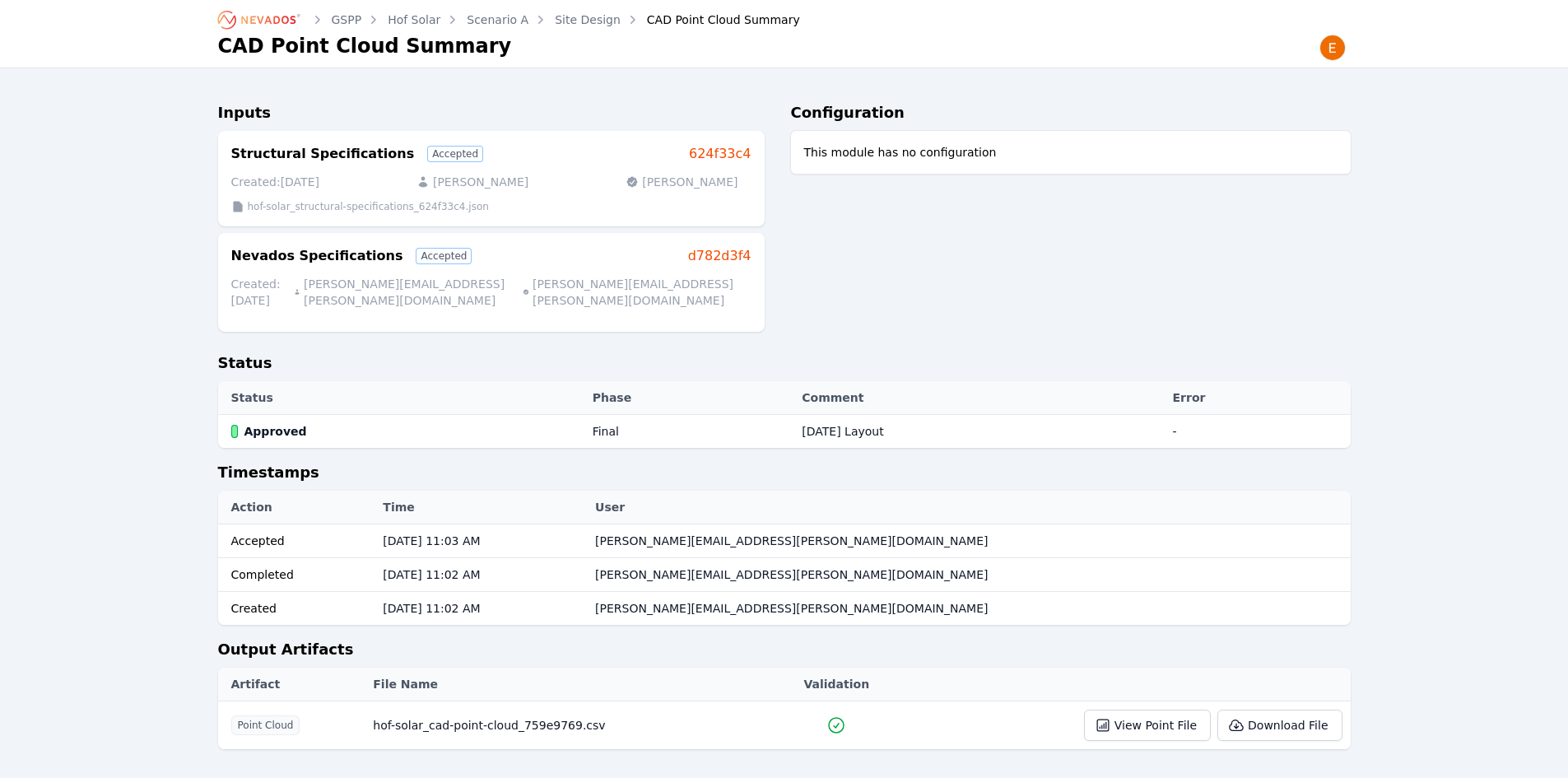
click at [595, 15] on link "Site Design" at bounding box center [586, 19] width 65 height 16
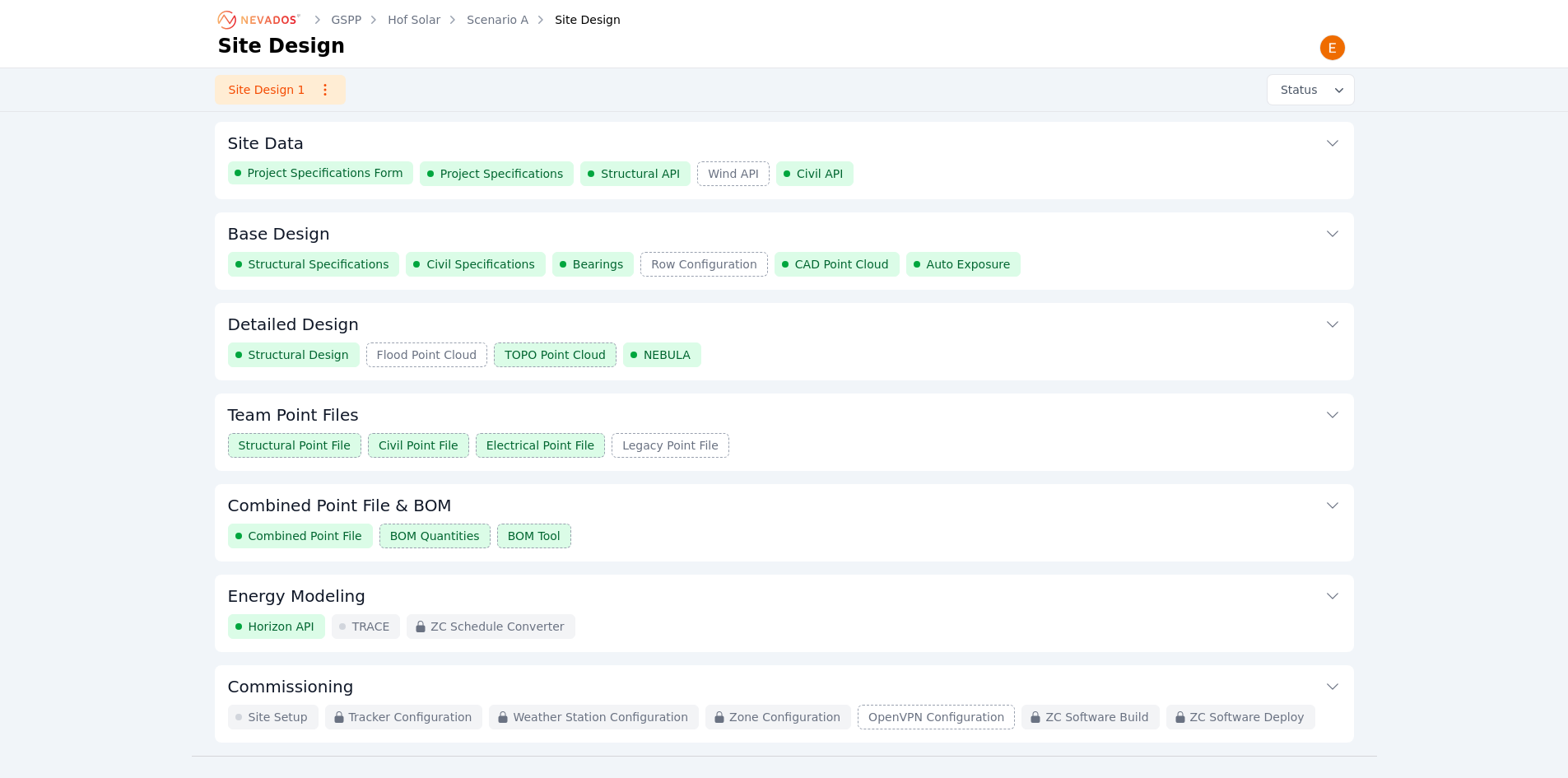
click at [278, 23] on icon "Breadcrumb" at bounding box center [268, 20] width 54 height 9
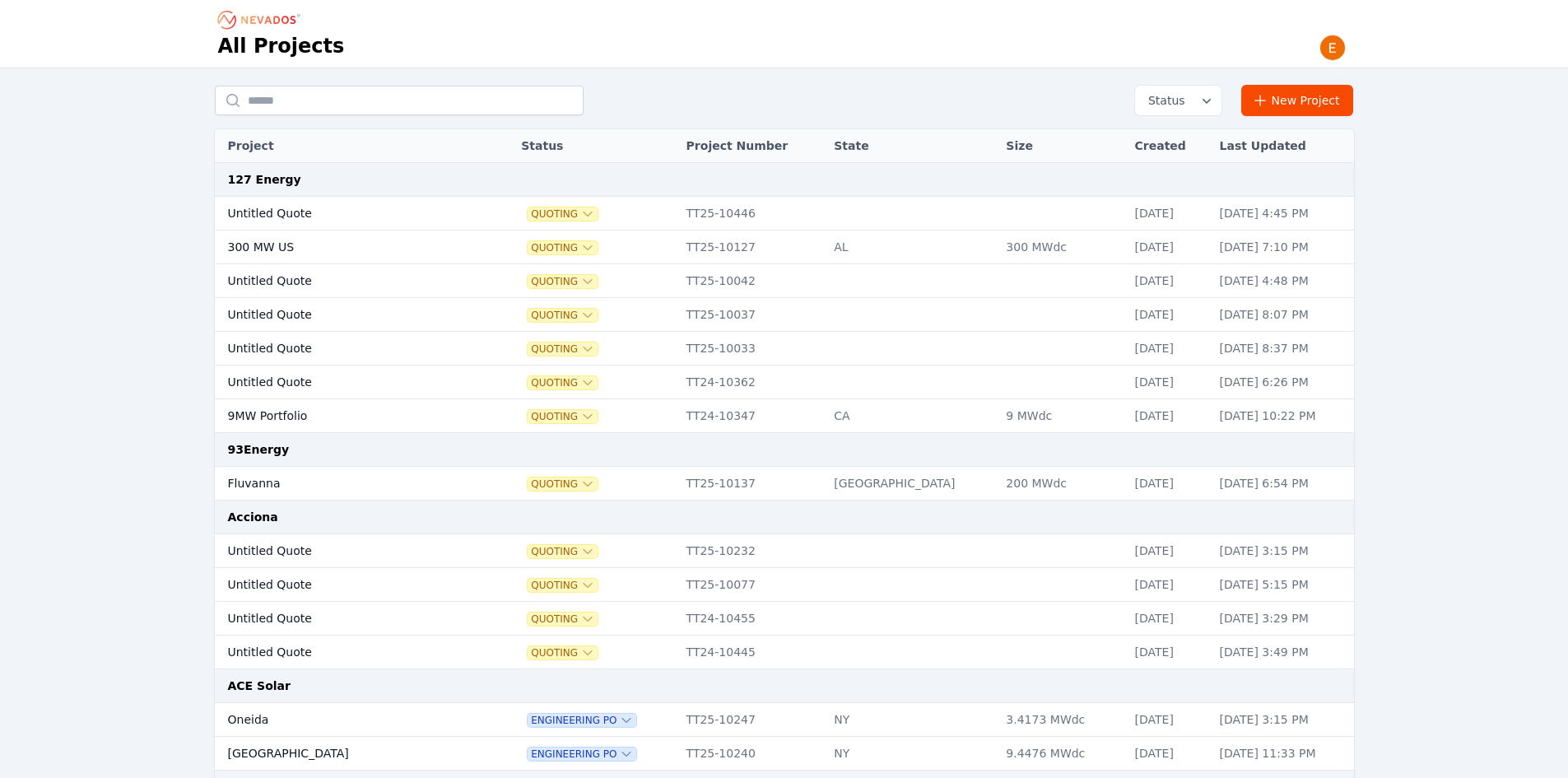
click at [1176, 94] on span "Status" at bounding box center [1163, 100] width 44 height 16
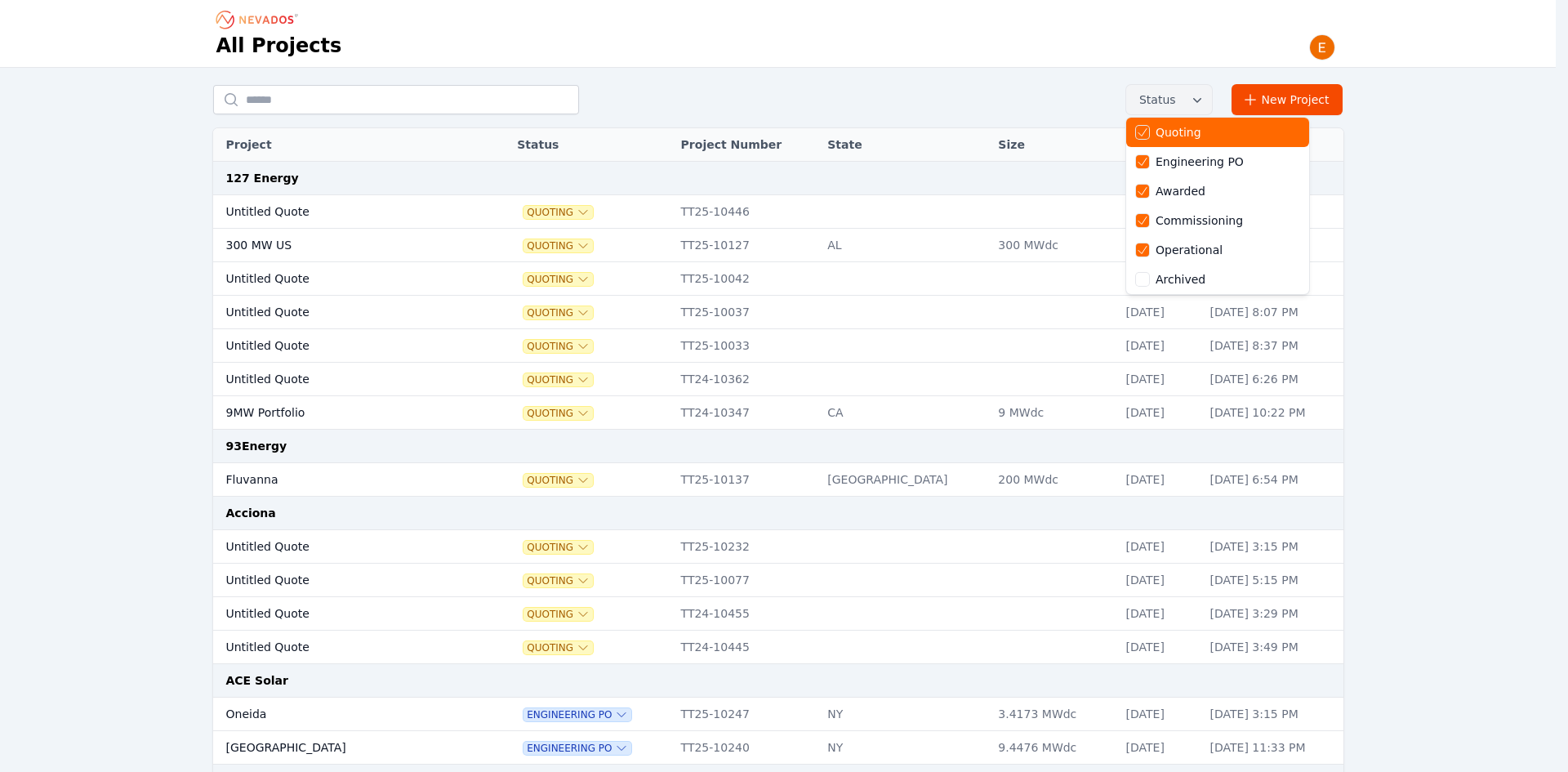
click at [1201, 140] on div "Quoting" at bounding box center [1178, 132] width 46 height 16
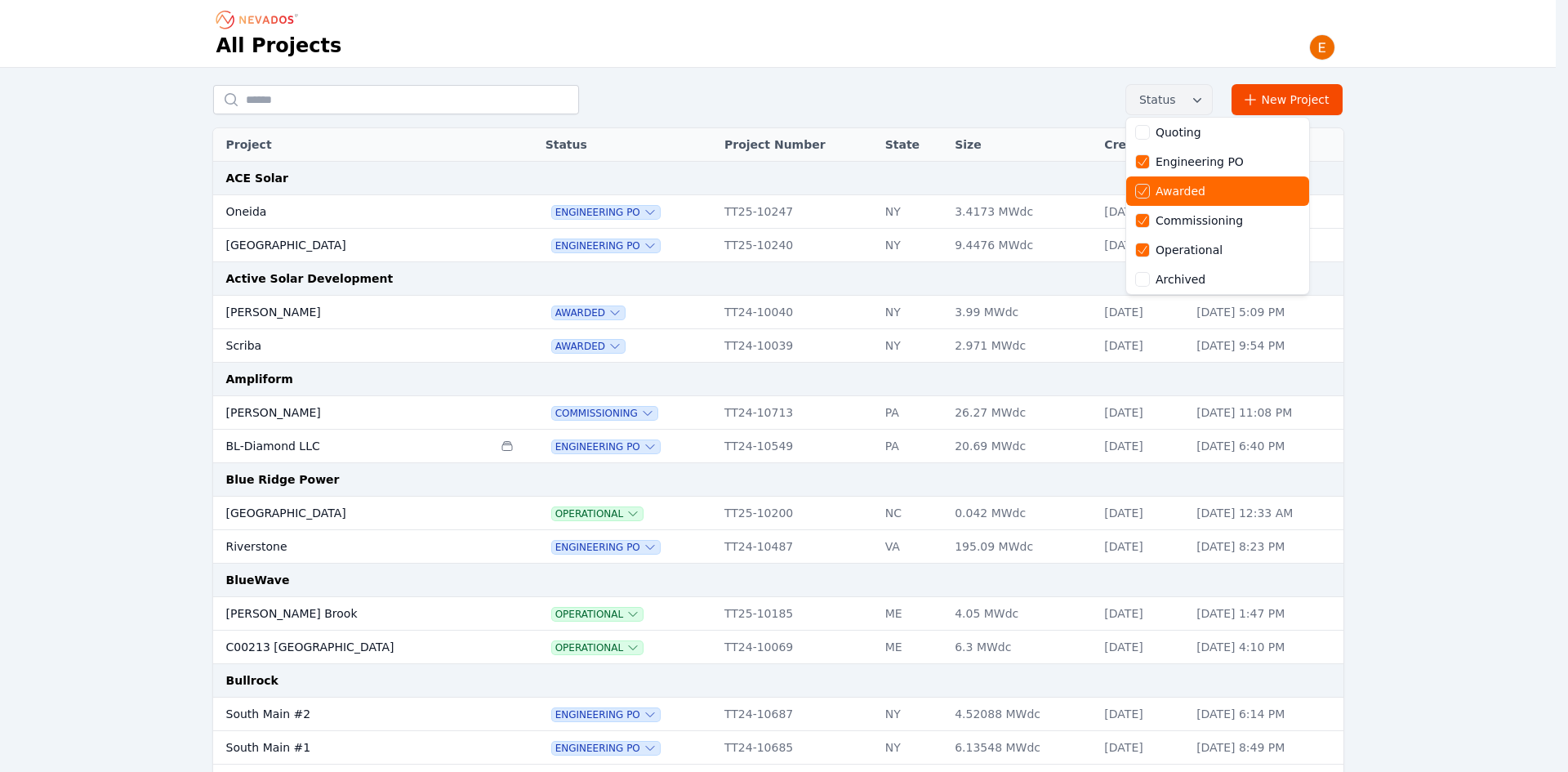
click at [1195, 192] on div "Awarded" at bounding box center [1180, 191] width 50 height 16
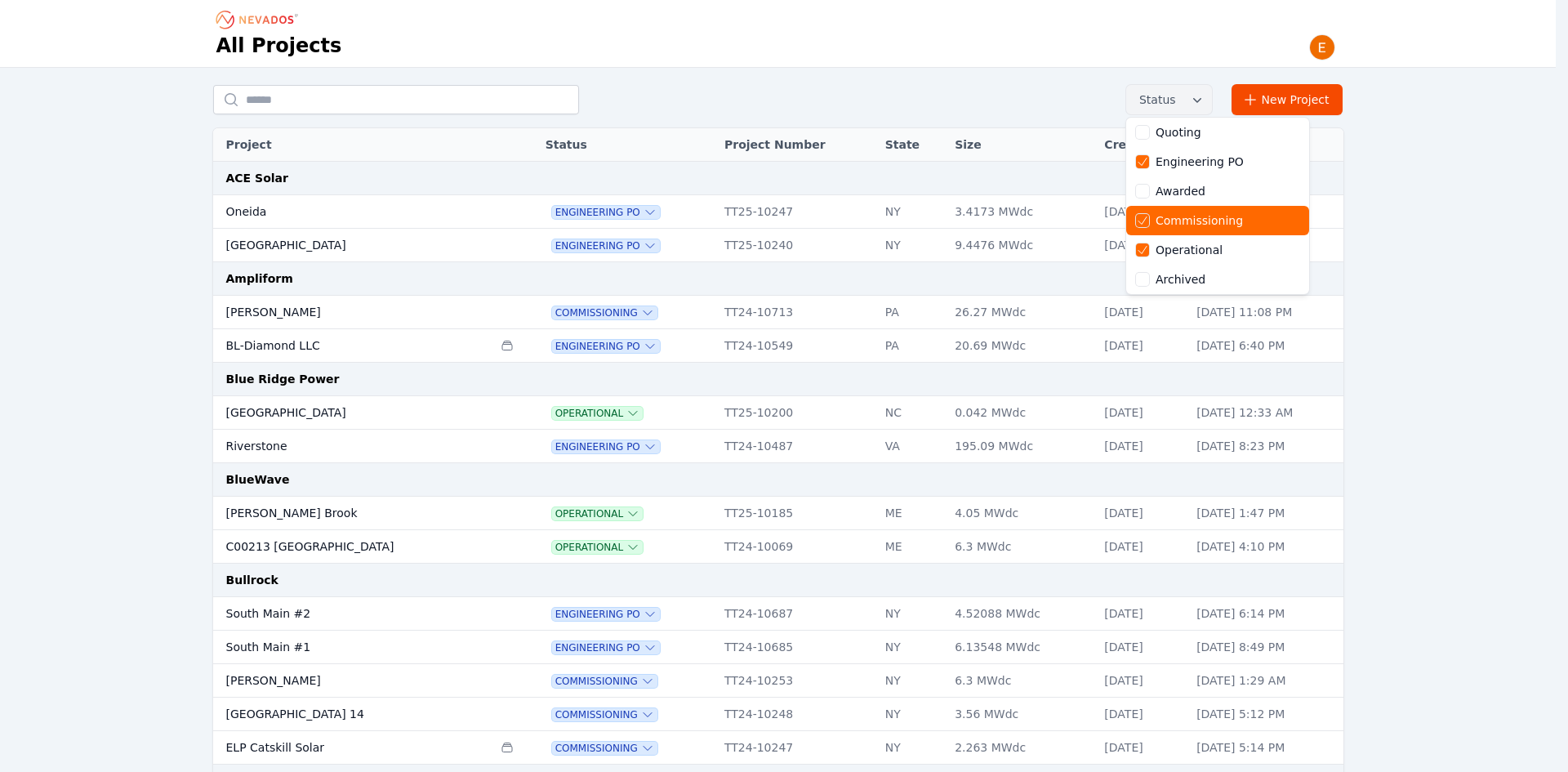
drag, startPoint x: 1201, startPoint y: 224, endPoint x: 1192, endPoint y: 248, distance: 25.6
click at [1201, 225] on div "Commissioning" at bounding box center [1199, 220] width 87 height 16
click at [1192, 249] on div "Operational" at bounding box center [1188, 249] width 67 height 16
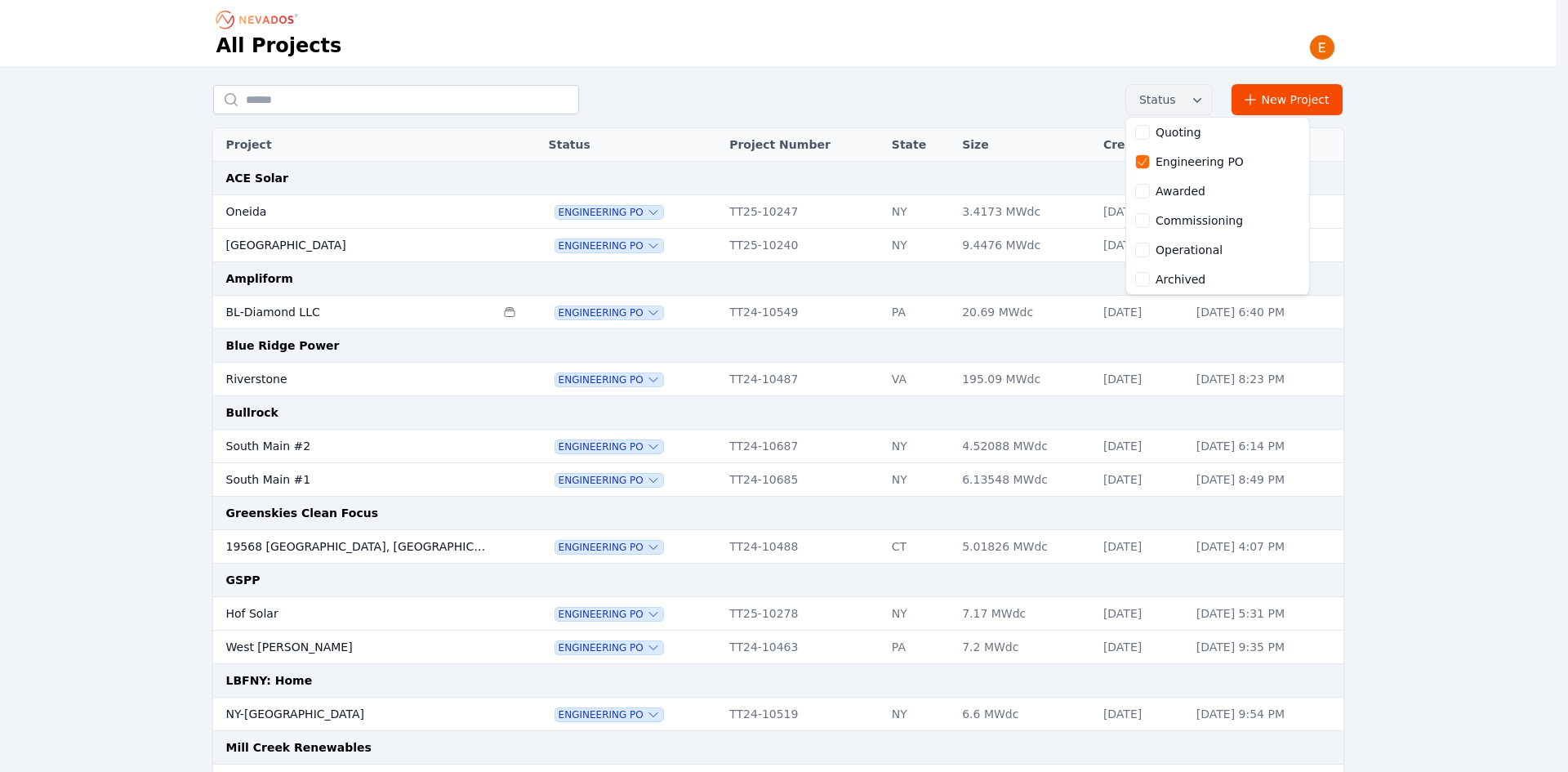
click at [176, 295] on div "Status Quoting Engineering PO Awarded Commissioning Operational Archived New Pr…" at bounding box center [777, 601] width 1556 height 1066
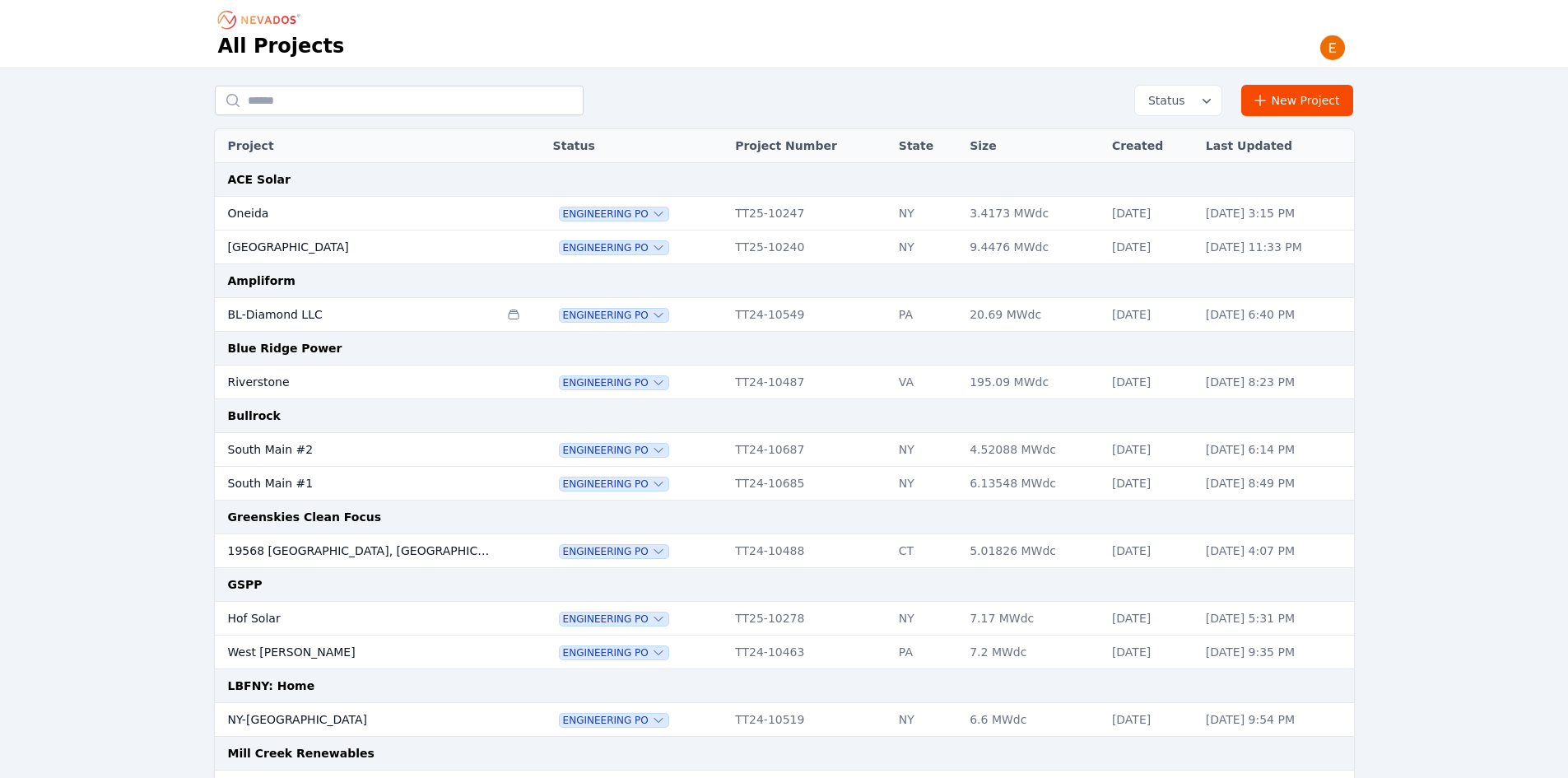
click at [351, 210] on td "Oneida" at bounding box center [357, 214] width 285 height 34
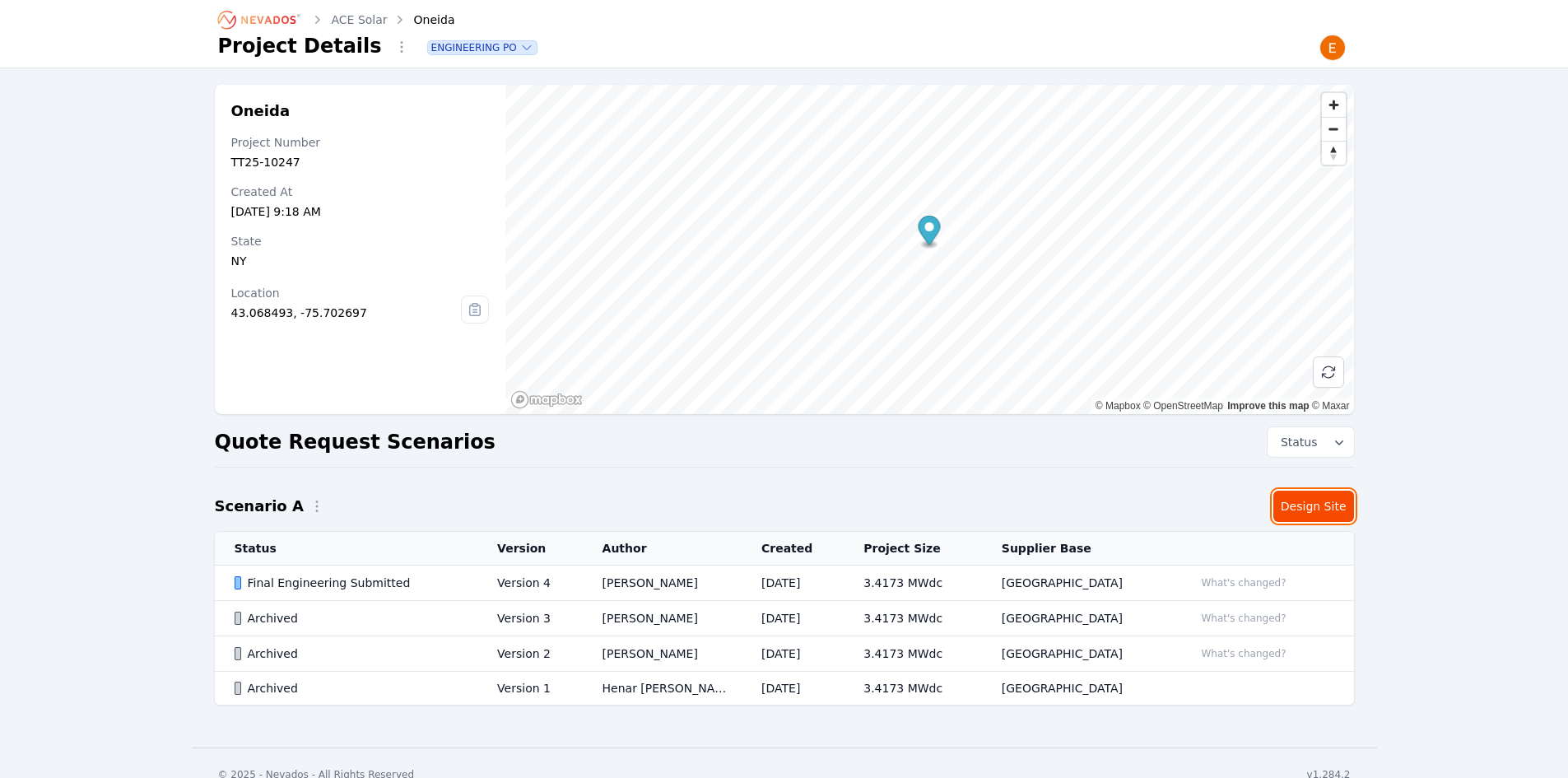
click at [1297, 494] on link "Design Site" at bounding box center [1313, 506] width 81 height 31
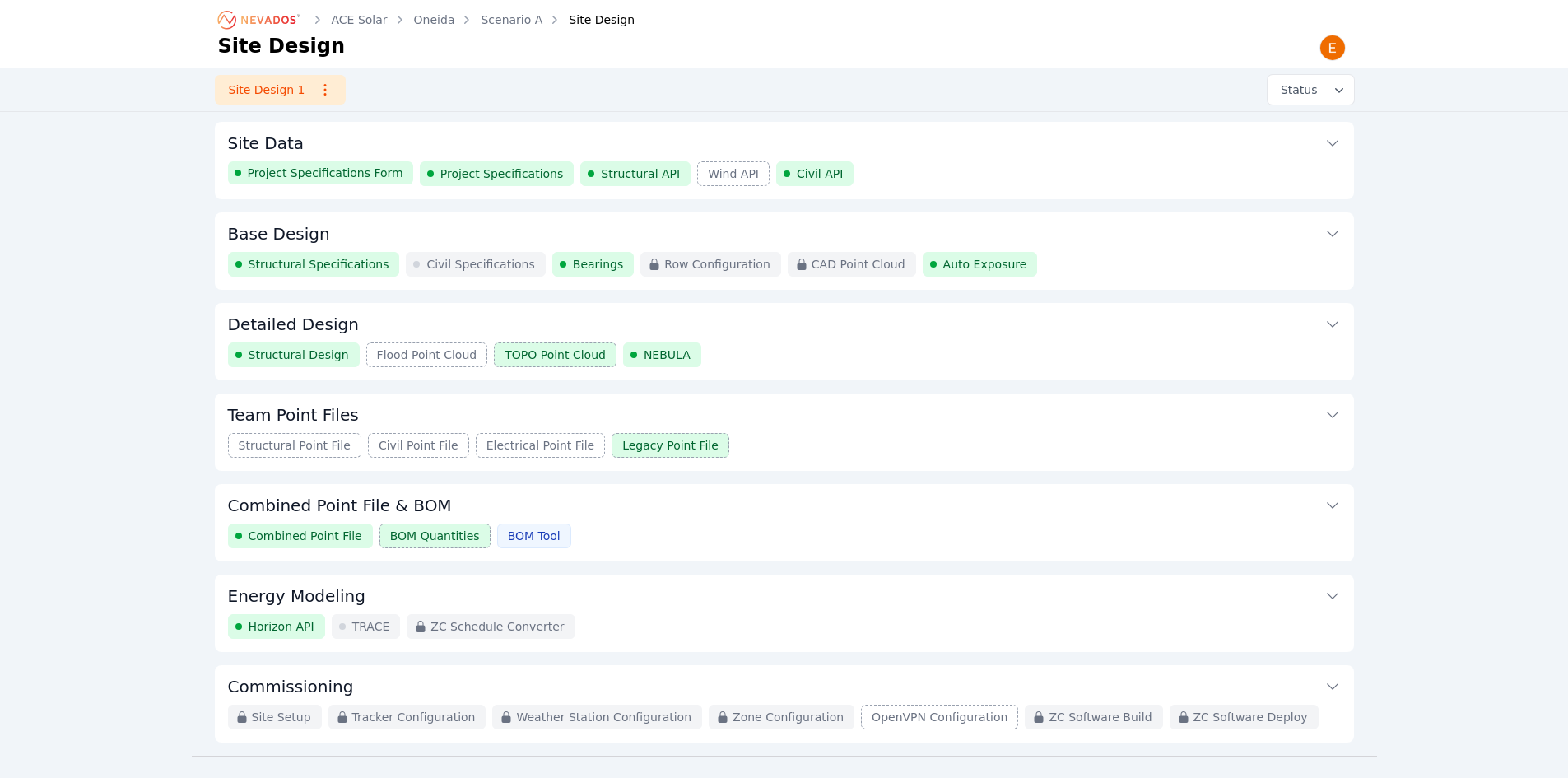
click at [829, 220] on button "Base Design" at bounding box center [784, 232] width 1112 height 40
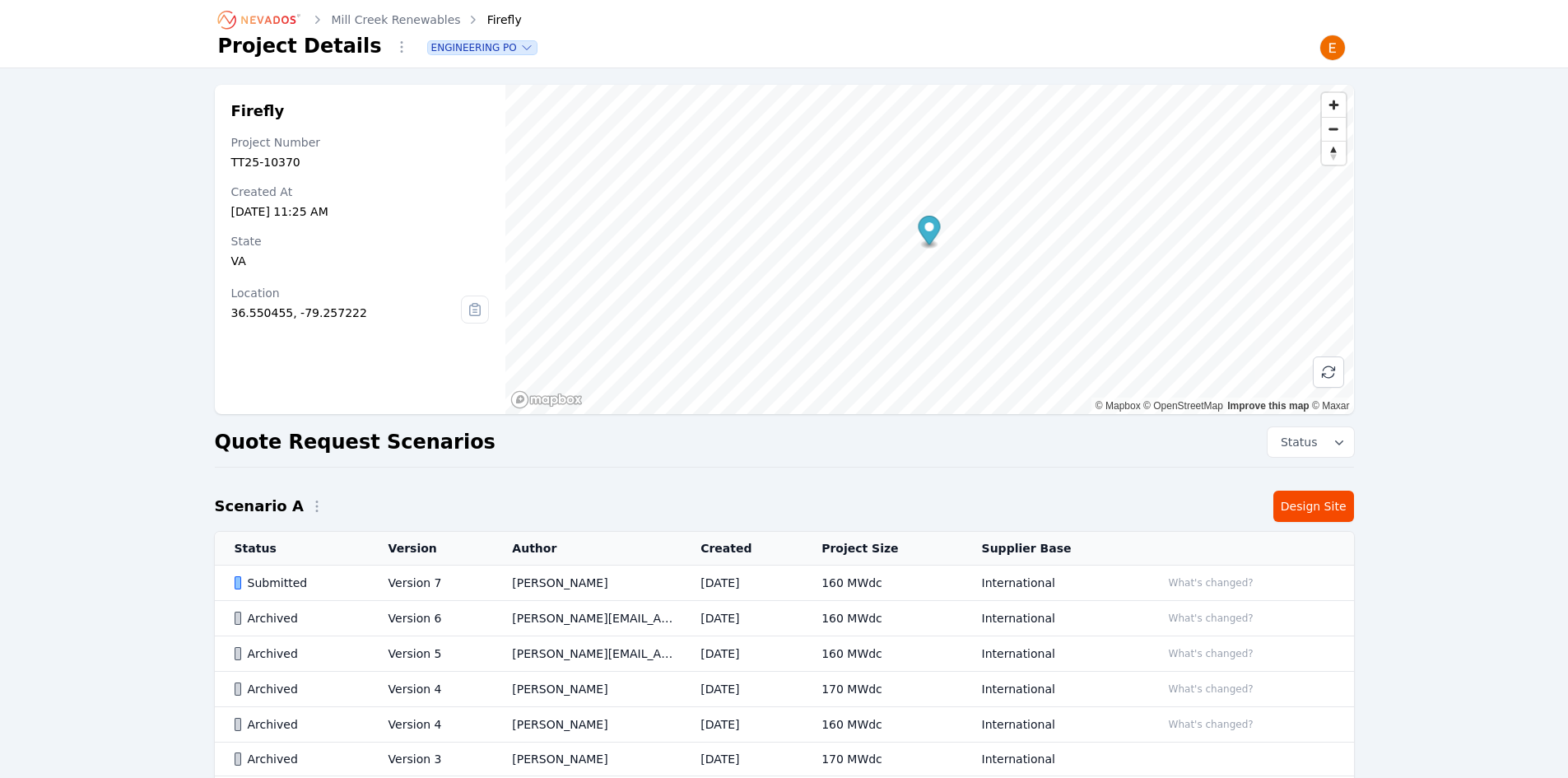
scroll to position [163, 0]
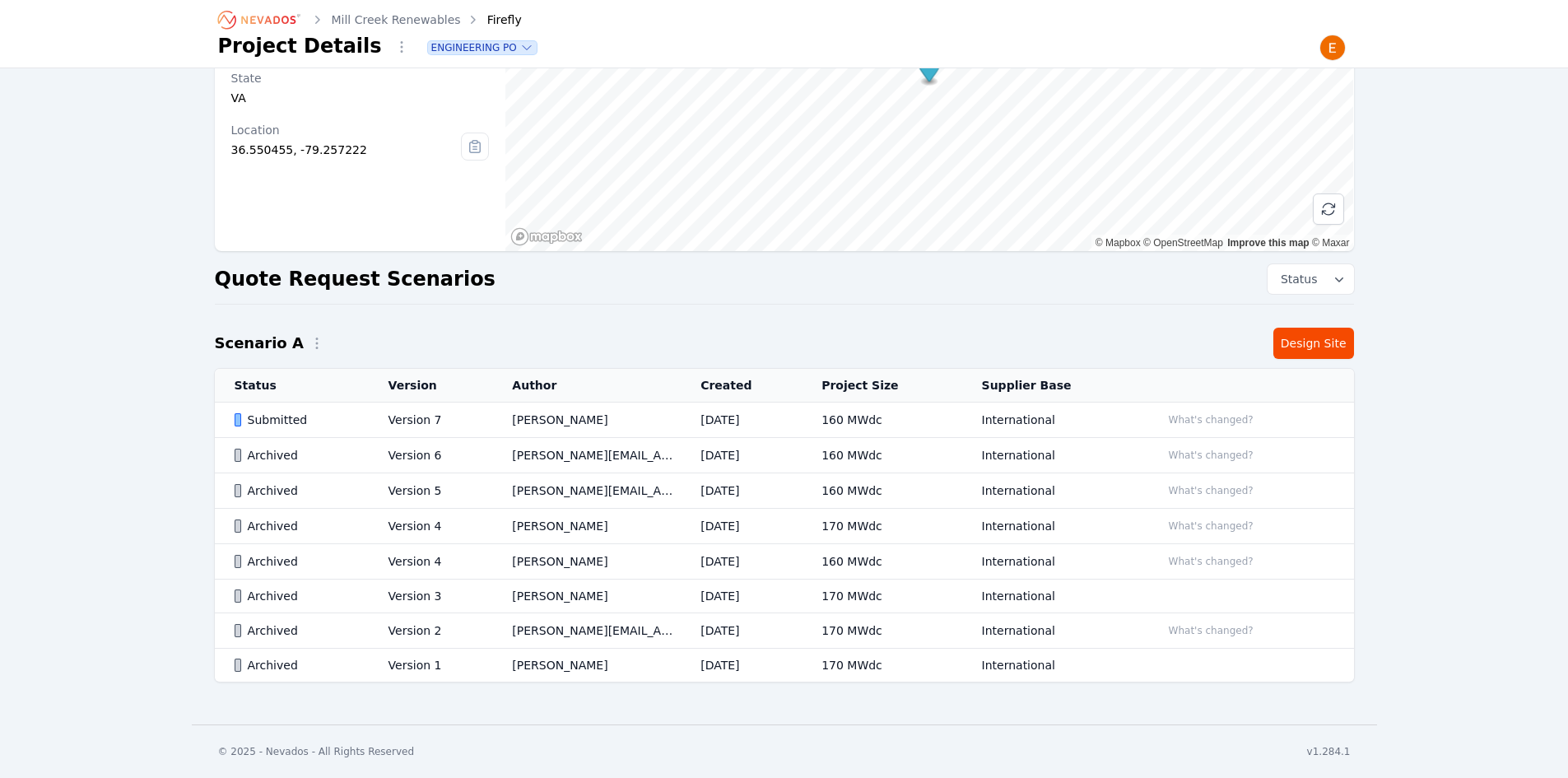
click at [564, 429] on td "[PERSON_NAME]" at bounding box center [586, 420] width 189 height 35
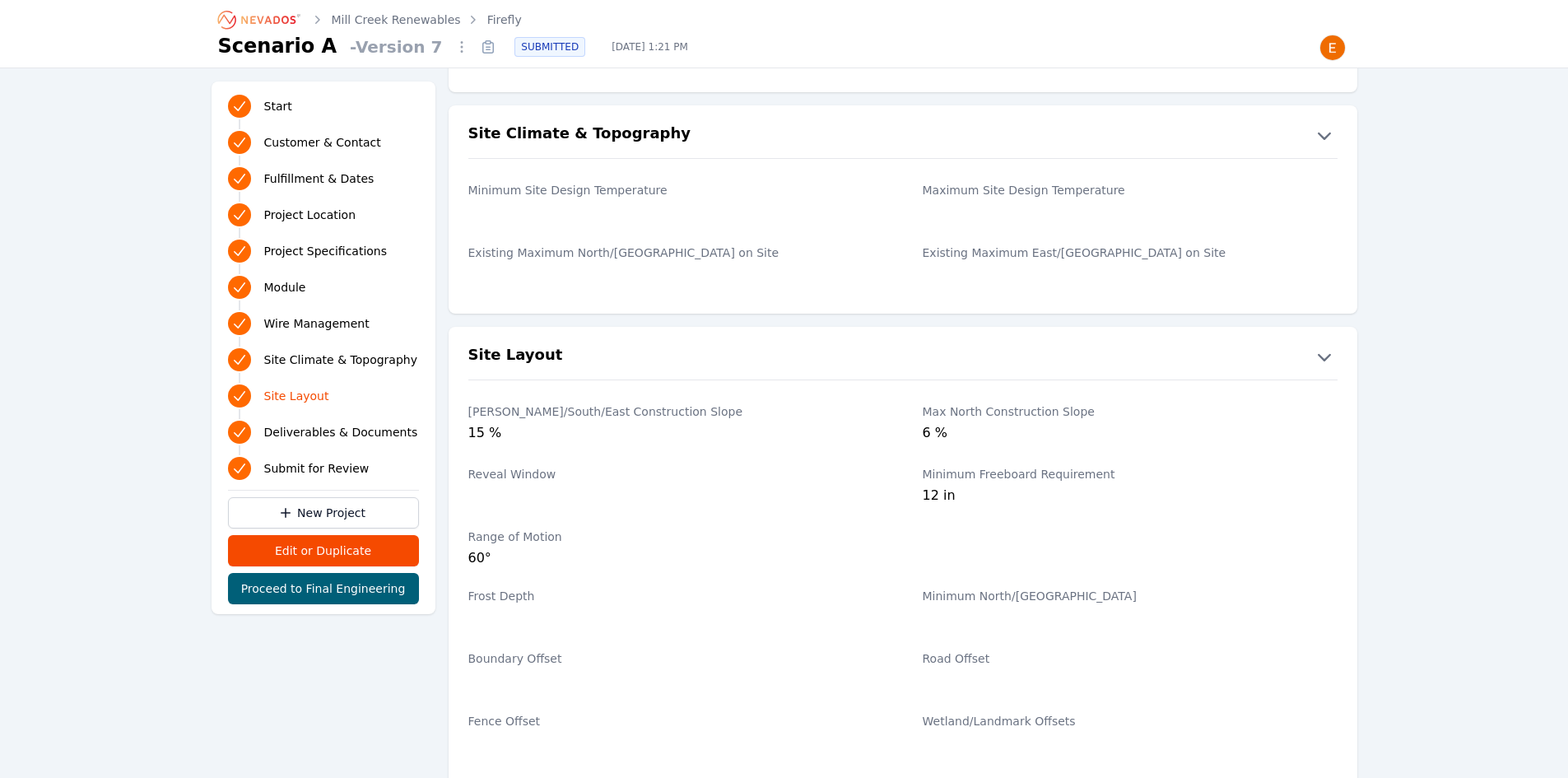
scroll to position [2881, 0]
